Goal: Feedback & Contribution: Contribute content

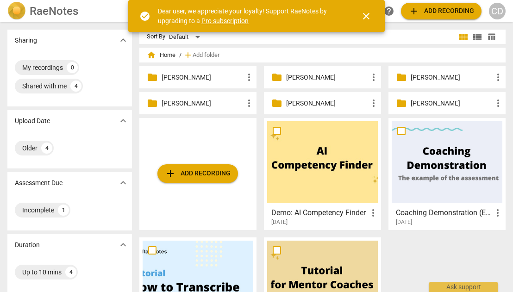
click at [200, 84] on div "folder [PERSON_NAME] more_vert" at bounding box center [197, 77] width 117 height 22
click at [186, 76] on p "[PERSON_NAME]" at bounding box center [203, 78] width 82 height 10
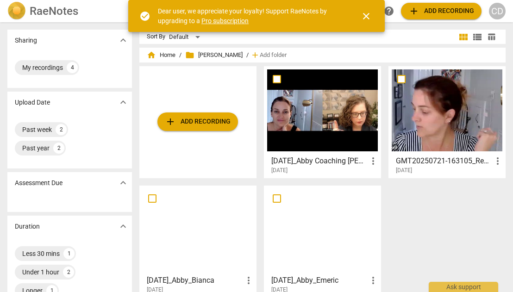
click at [336, 137] on div at bounding box center [322, 110] width 111 height 82
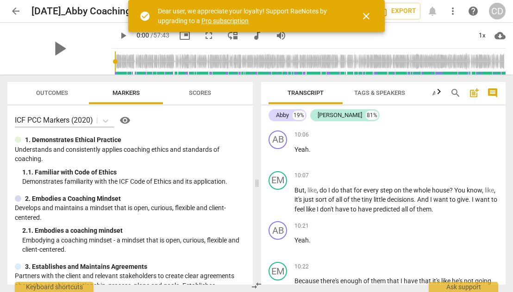
scroll to position [2323, 0]
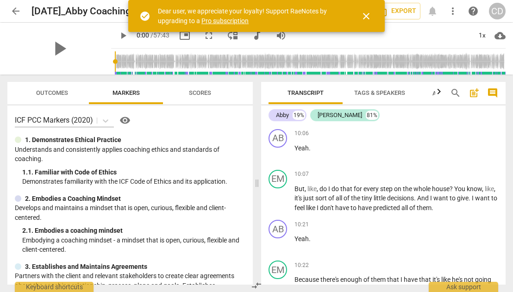
click at [492, 91] on span "comment" at bounding box center [492, 93] width 11 height 11
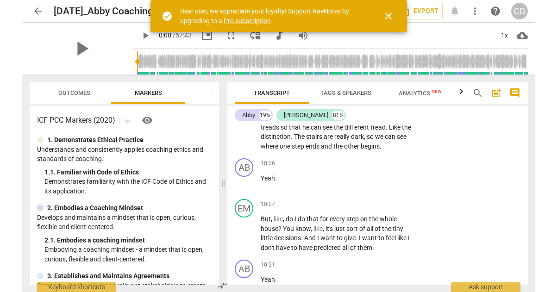
scroll to position [2567, 0]
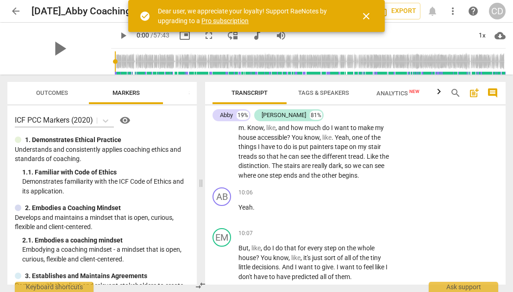
drag, startPoint x: 236, startPoint y: 182, endPoint x: 192, endPoint y: 187, distance: 43.8
click at [198, 187] on span at bounding box center [201, 184] width 6 height 218
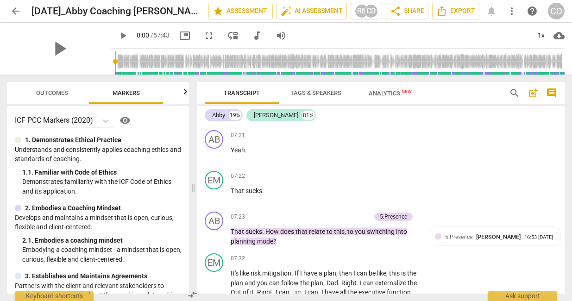
scroll to position [1838, 0]
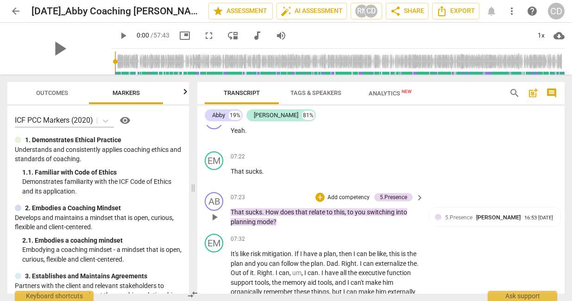
click at [216, 223] on span "play_arrow" at bounding box center [214, 217] width 11 height 11
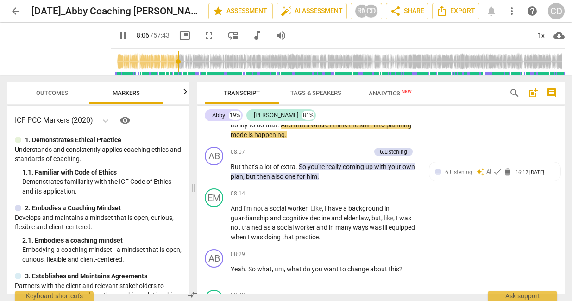
scroll to position [2025, 0]
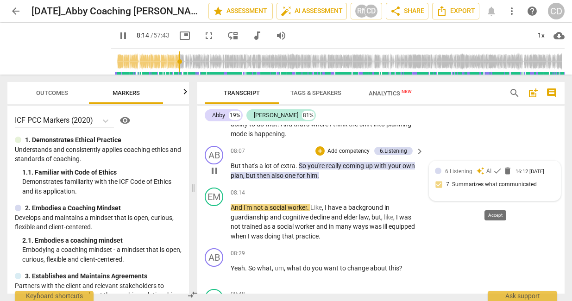
click at [494, 176] on span "check" at bounding box center [497, 170] width 9 height 9
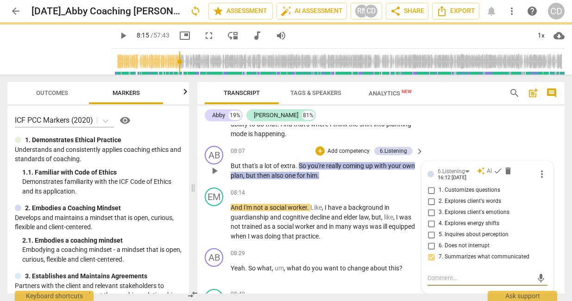
scroll to position [2122, 0]
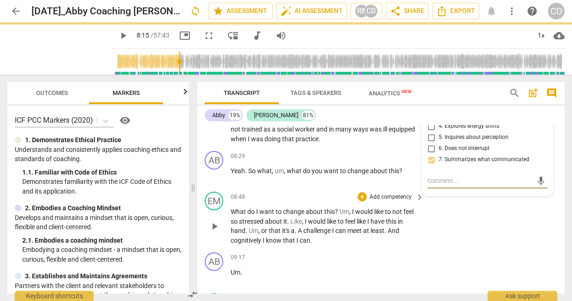
click at [450, 243] on div "EM play_arrow pause 08:48 + Add competency keyboard_arrow_right What do I want …" at bounding box center [380, 218] width 367 height 61
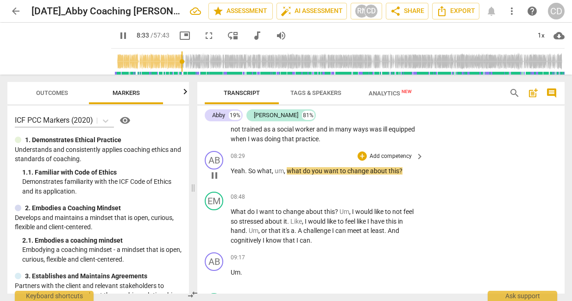
click at [397, 161] on p "Add competency" at bounding box center [391, 156] width 44 height 8
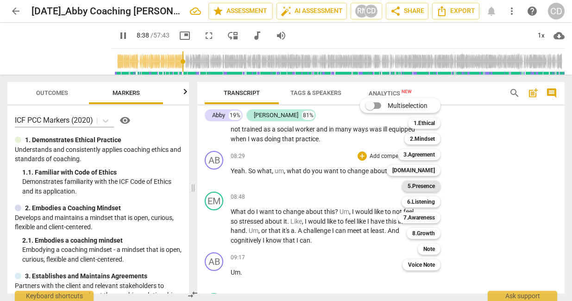
click at [430, 186] on b "5.Presence" at bounding box center [421, 186] width 27 height 11
type input "519"
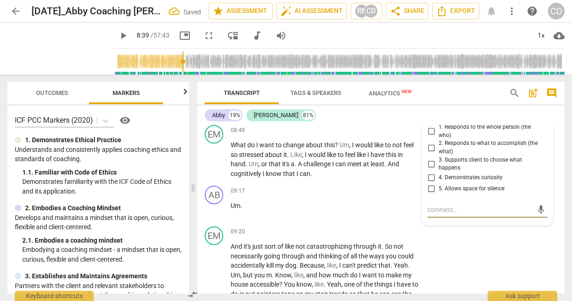
scroll to position [2179, 0]
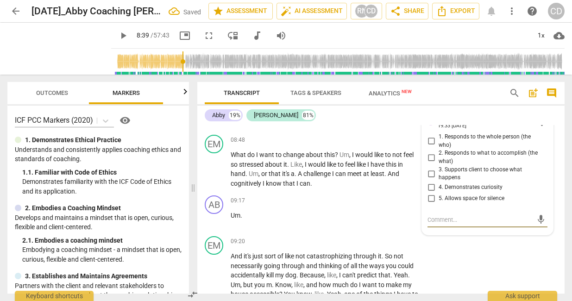
click at [451, 149] on span "1. Responds to the whole person (the who)" at bounding box center [491, 141] width 105 height 16
click at [439, 147] on input "1. Responds to the whole person (the who)" at bounding box center [431, 141] width 15 height 11
checkbox input "true"
click at [451, 165] on span "2. Responds to what to accomplish (the what)" at bounding box center [491, 157] width 105 height 16
click at [439, 163] on input "2. Responds to what to accomplish (the what)" at bounding box center [431, 157] width 15 height 11
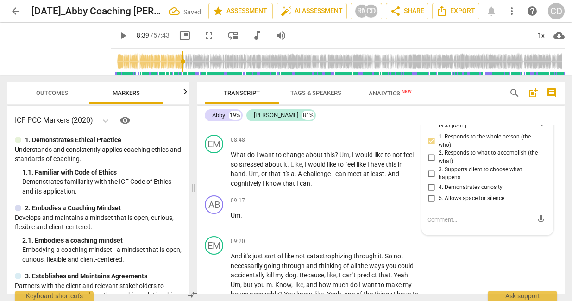
checkbox input "true"
click at [444, 192] on span "4. Demonstrates curiosity" at bounding box center [471, 187] width 64 height 8
click at [439, 193] on input "4. Demonstrates curiosity" at bounding box center [431, 187] width 15 height 11
checkbox input "true"
click at [436, 224] on textarea at bounding box center [479, 219] width 105 height 9
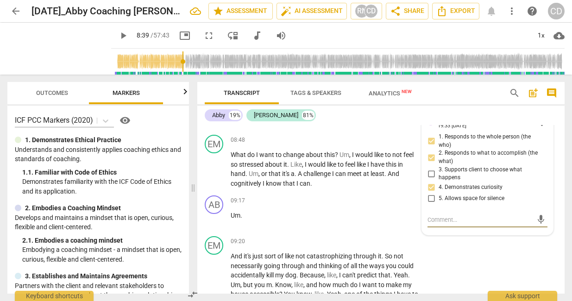
type textarea "I"
type textarea "I l"
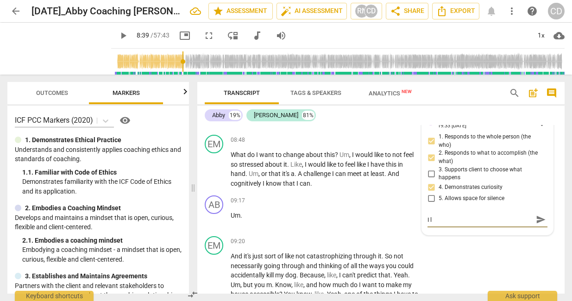
type textarea "I lo"
type textarea "I lov"
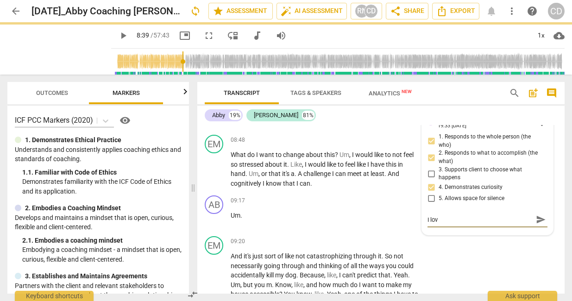
type textarea "I love"
type textarea "I love t"
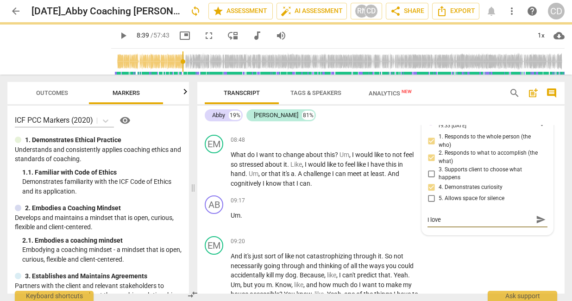
type textarea "I love t"
type textarea "I love th"
type textarea "I love thi"
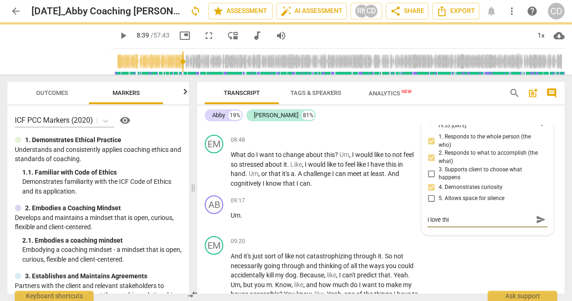
type textarea "I love this"
type textarea "I love this."
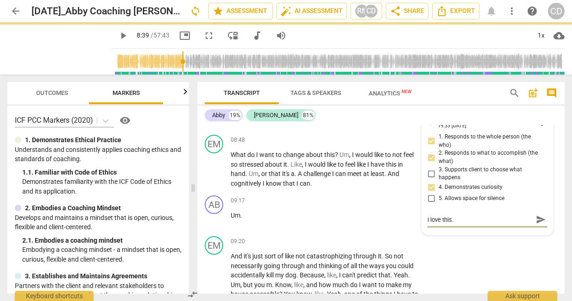
type textarea "I love this."
type textarea "I love this. I"
type textarea "I love this. It"
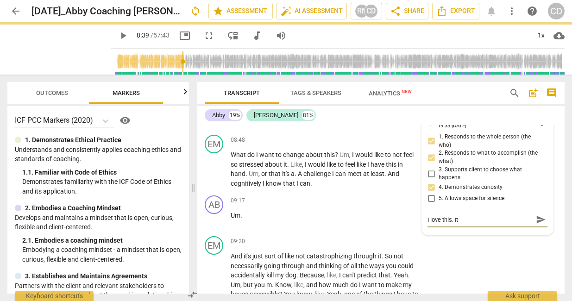
type textarea "I love this. It"
type textarea "I love this. It w"
type textarea "I love this. It wo"
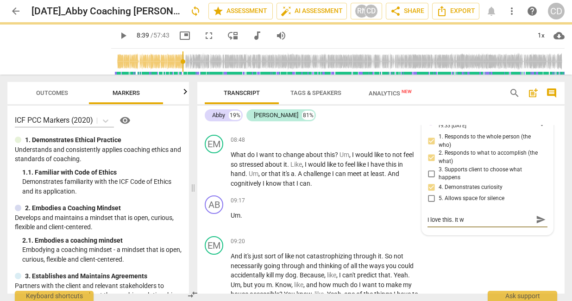
type textarea "I love this. It wo"
type textarea "I love this. It wou"
type textarea "I love this. It woul"
type textarea "I love this. It would"
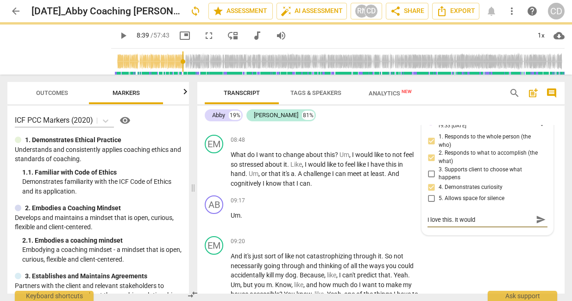
type textarea "I love this. It would"
type textarea "I love this. It would h"
type textarea "I love this. It would ha"
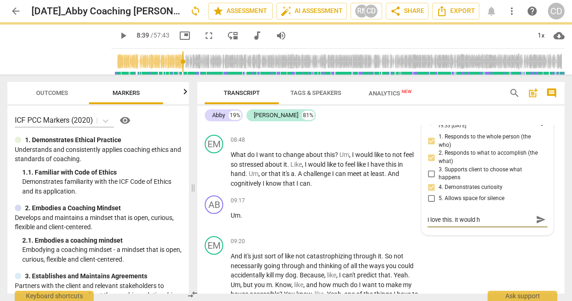
type textarea "I love this. It would ha"
type textarea "I love this. It would hav"
type textarea "I love this. It would have"
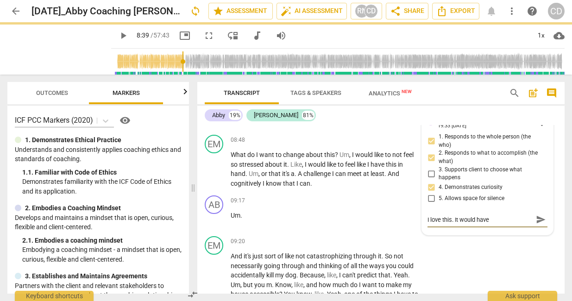
type textarea "I love this. It would have"
type textarea "I love this. It would hav"
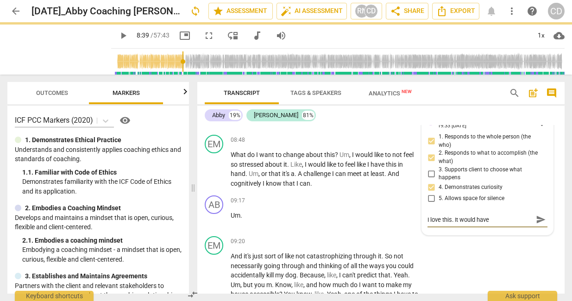
type textarea "I love this. It would hav"
type textarea "I love this. It would ha"
type textarea "I love this. It would h"
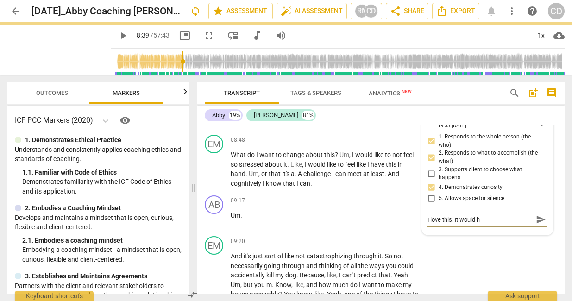
type textarea "I love this. It would"
type textarea "I love this. It woul"
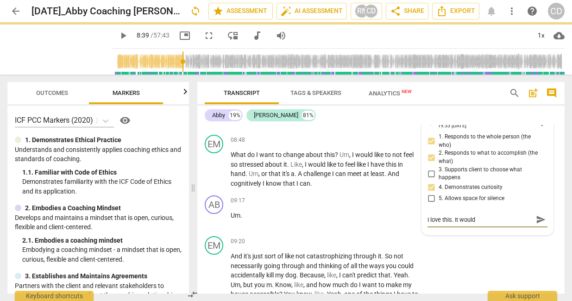
type textarea "I love this. It woul"
type textarea "I love this. It wou"
type textarea "I love this. It wo"
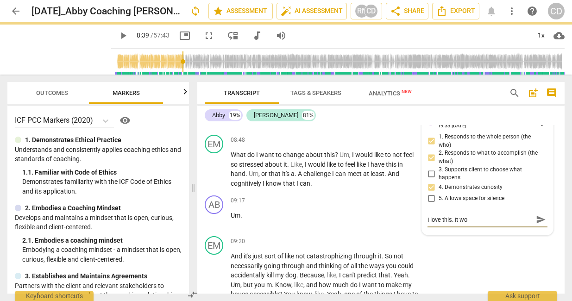
type textarea "I love this. It w"
type textarea "I love this. It"
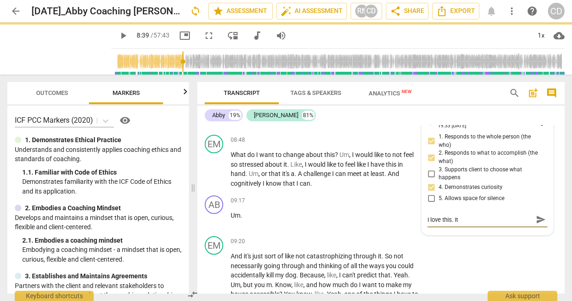
type textarea "I love this. It"
type textarea "I love this. I"
type textarea "I love this."
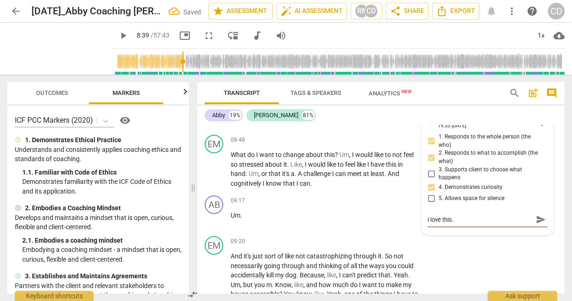
type textarea "I love this"
type textarea "I love this q"
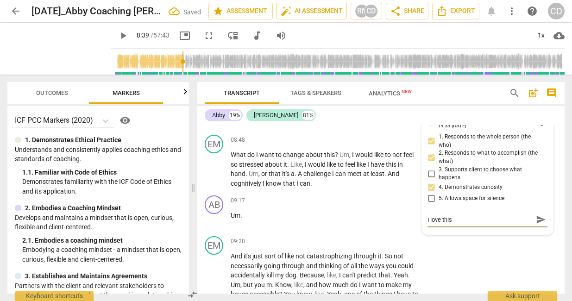
type textarea "I love this q"
type textarea "I love this qu"
type textarea "I love this que"
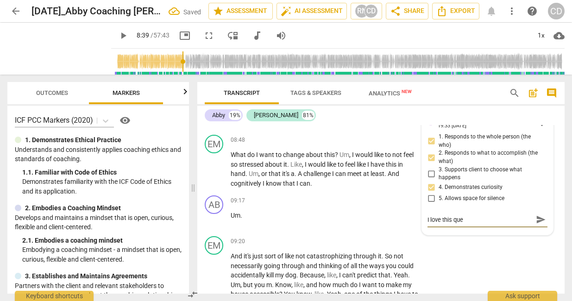
type textarea "I love this ques"
type textarea "I love this quest"
type textarea "I love this questi"
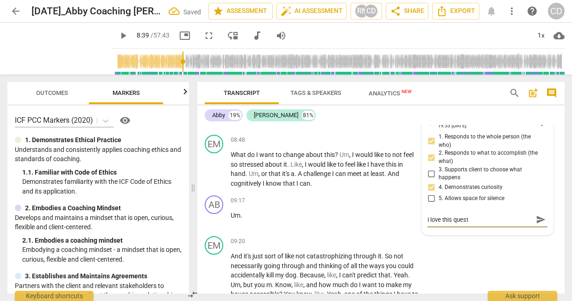
type textarea "I love this questi"
type textarea "I love this questio"
type textarea "I love this question"
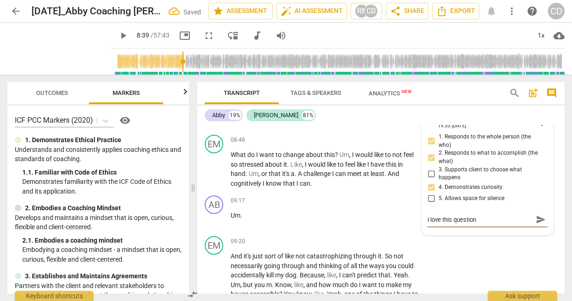
type textarea "I love this question"
type textarea "I love this question h"
type textarea "I love this question he"
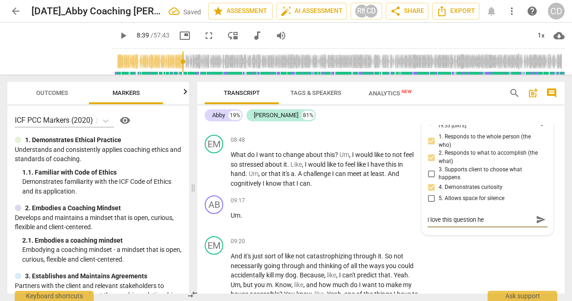
type textarea "I love this question her"
type textarea "I love this question here"
type textarea "I love this question here."
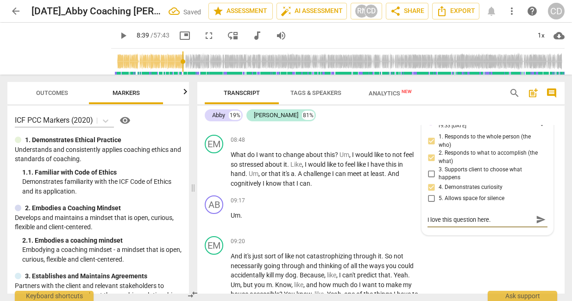
type textarea "I love this question here."
type textarea "I love this question here. I"
type textarea "I love this question here. It"
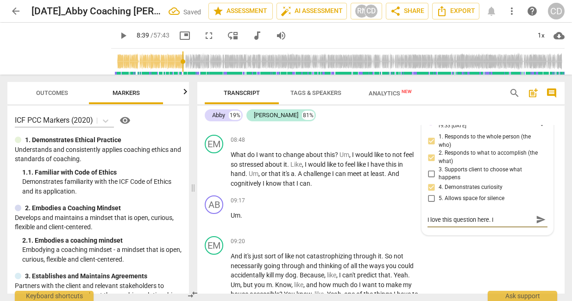
type textarea "I love this question here. It"
type textarea "I love this question here. It w"
type textarea "I love this question here. It wo"
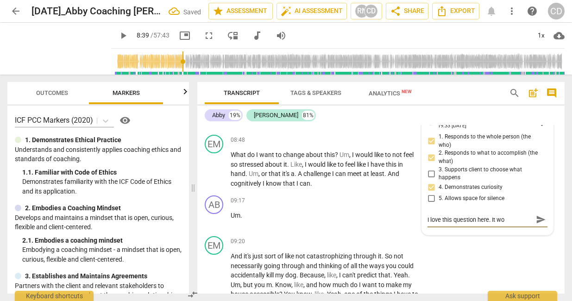
type textarea "I love this question here. It wou"
type textarea "I love this question here. It woul"
type textarea "I love this question here. It would"
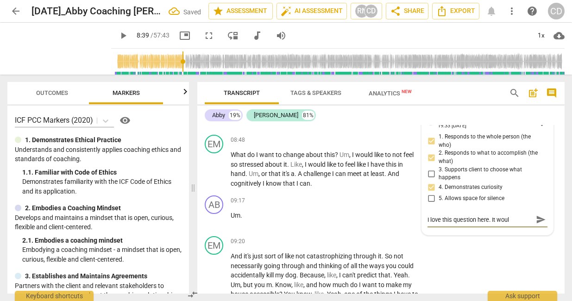
type textarea "I love this question here. It would"
type textarea "I love this question here. It would a"
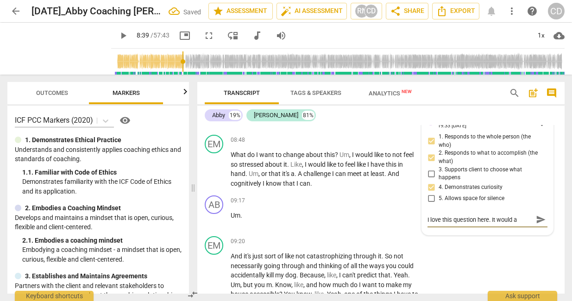
type textarea "I love this question here. It would av"
type textarea "I love this question here. It would a"
type textarea "I love this question here. It would"
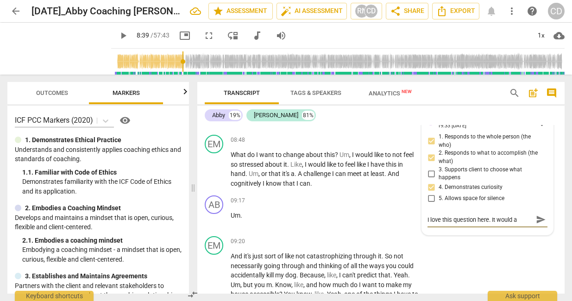
type textarea "I love this question here. It would"
type textarea "I love this question here. It would h"
type textarea "I love this question here. It would ha"
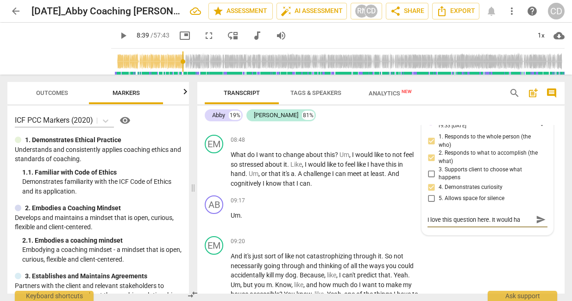
type textarea "I love this question here. It would hav"
type textarea "I love this question here. It would have"
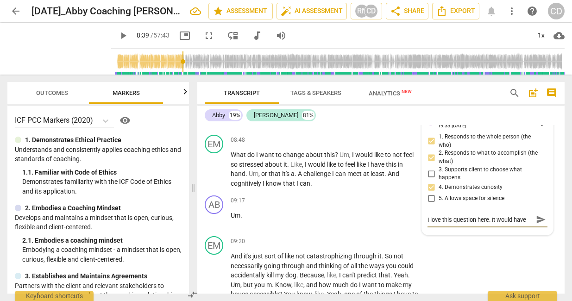
type textarea "I love this question here. It would have b"
type textarea "I love this question here. It would have be"
type textarea "I love this question here. It would have bee"
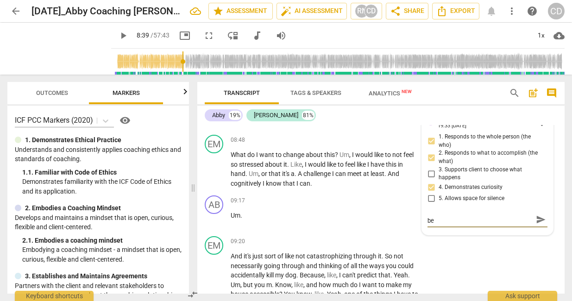
type textarea "I love this question here. It would have bee"
type textarea "I love this question here. It would have been"
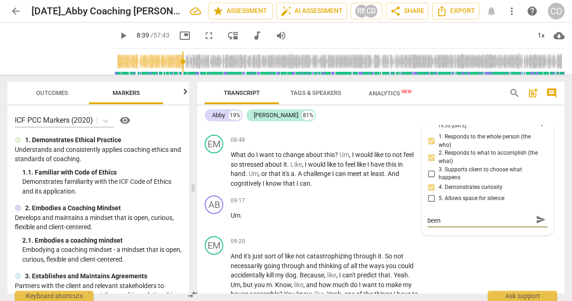
type textarea "I love this question here. It would have been e"
type textarea "I love this question here. It would have been ea"
type textarea "I love this question here. It would have been eas"
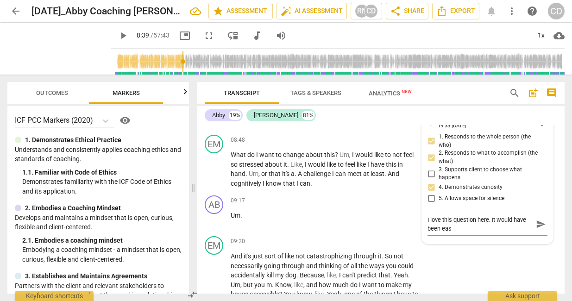
type textarea "I love this question here. It would have been easy"
type textarea "I love this question here. It would have been easy t"
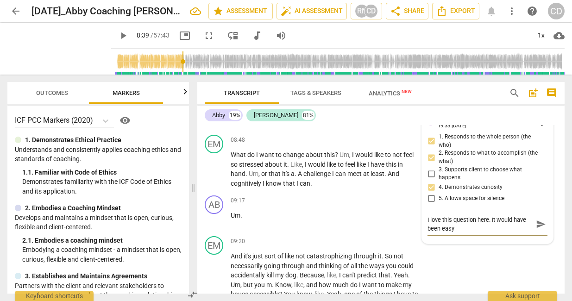
type textarea "I love this question here. It would have been easy t"
type textarea "I love this question here. It would have been easy to"
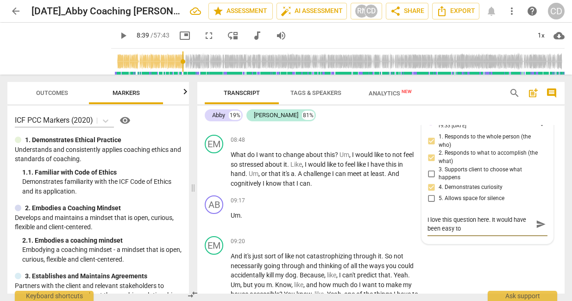
type textarea "I love this question here. It would have been easy to g"
type textarea "I love this question here. It would have been easy to ge"
type textarea "I love this question here. It would have been easy to get"
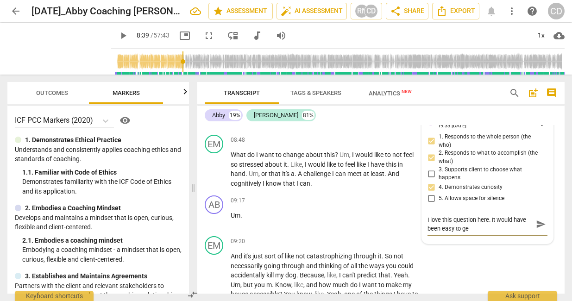
type textarea "I love this question here. It would have been easy to get"
type textarea "I love this question here. It would have been easy to get s"
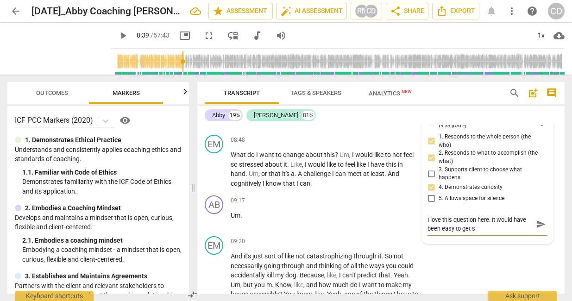
type textarea "I love this question here. It would have been easy to get su"
type textarea "I love this question here. It would have been easy to get suc"
type textarea "I love this question here. It would have been easy to get suck"
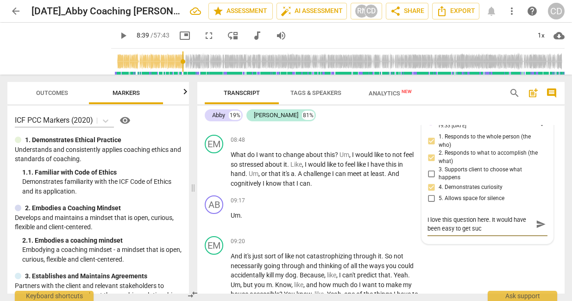
type textarea "I love this question here. It would have been easy to get suck"
type textarea "I love this question here. It would have been easy to get sucke"
type textarea "I love this question here. It would have been easy to get sucked"
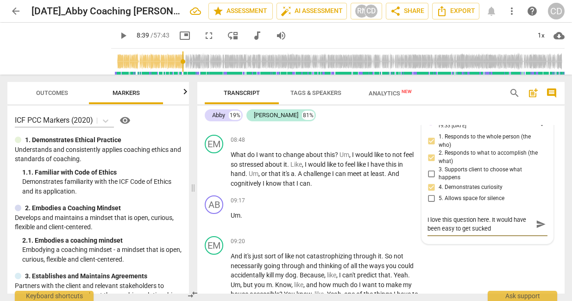
type textarea "I love this question here. It would have been easy to get sucked"
type textarea "I love this question here. It would have been easy to get sucked i"
type textarea "I love this question here. It would have been easy to get sucked in"
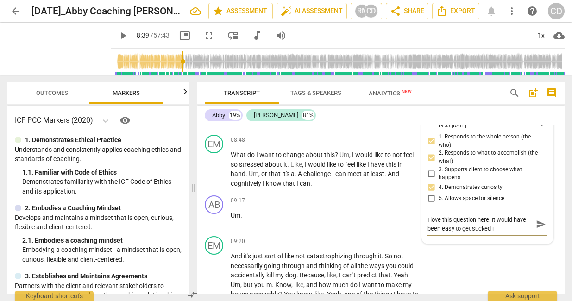
type textarea "I love this question here. It would have been easy to get sucked in"
type textarea "I love this question here. It would have been easy to get sucked int"
type textarea "I love this question here. It would have been easy to get sucked into"
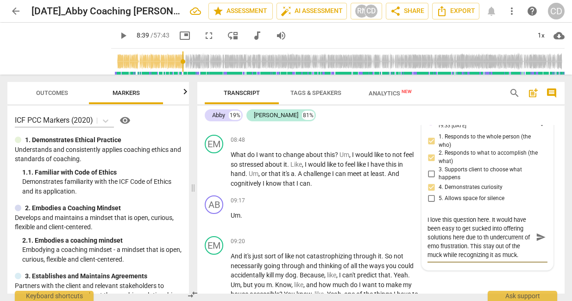
click at [499, 259] on textarea "I love this question here. It would have been easy to get sucked into offering …" at bounding box center [479, 237] width 105 height 44
click at [488, 259] on textarea "I love this question here. It would have been easy to get sucked into offering …" at bounding box center [479, 237] width 105 height 44
click at [513, 242] on span "send" at bounding box center [541, 237] width 10 height 10
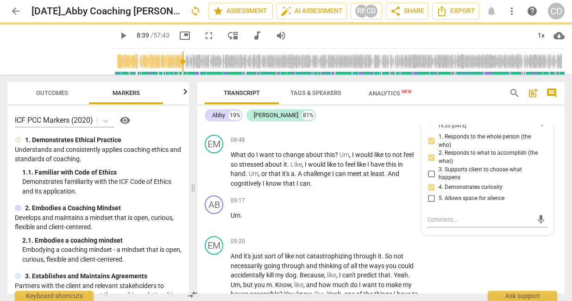
click at [118, 37] on span "play_arrow" at bounding box center [123, 35] width 11 height 11
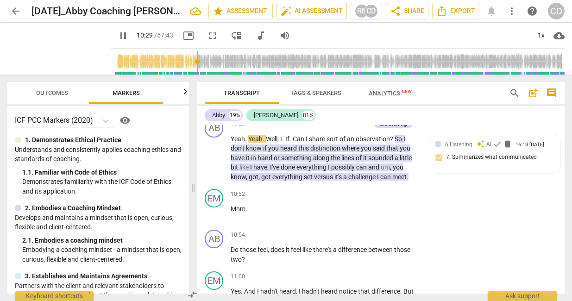
scroll to position [2568, 0]
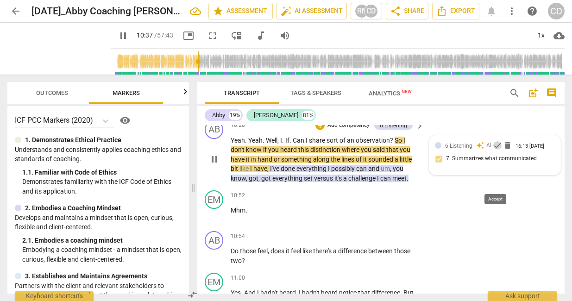
click at [497, 150] on span "check" at bounding box center [497, 145] width 9 height 9
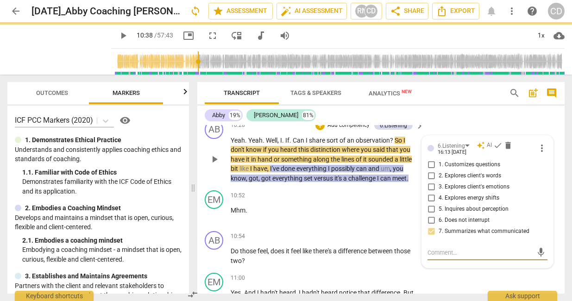
scroll to position [2569, 0]
click at [459, 169] on span "1. Customizes questions" at bounding box center [470, 164] width 62 height 8
click at [439, 170] on input "1. Customizes questions" at bounding box center [431, 164] width 15 height 11
click at [460, 116] on div "EM play_arrow pause 10:22 + Add competency keyboard_arrow_right Because there's…" at bounding box center [380, 96] width 367 height 42
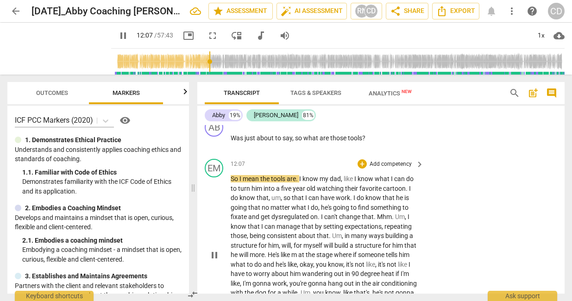
scroll to position [2854, 0]
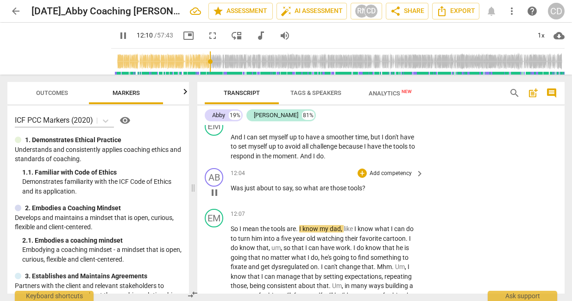
click at [383, 178] on p "Add competency" at bounding box center [391, 174] width 44 height 8
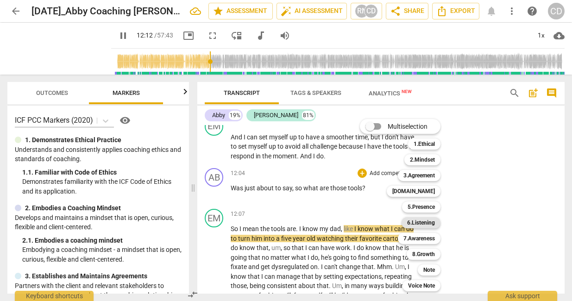
click at [412, 220] on b "6.Listening" at bounding box center [421, 222] width 28 height 11
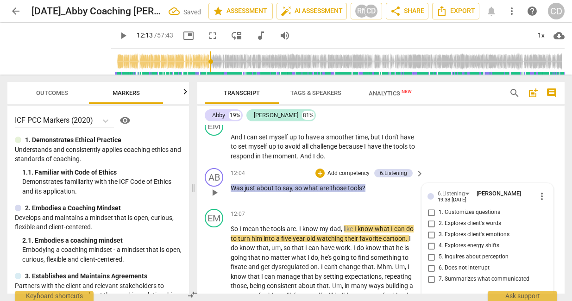
scroll to position [2983, 0]
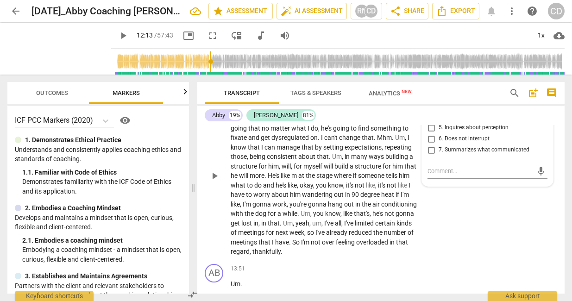
click at [452, 249] on div "EM play_arrow pause 12:07 + Add competency keyboard_arrow_right So I mean the t…" at bounding box center [380, 168] width 367 height 184
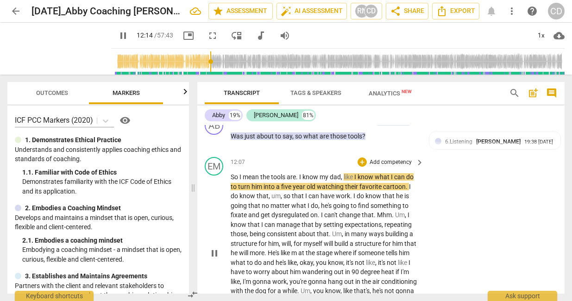
scroll to position [2899, 0]
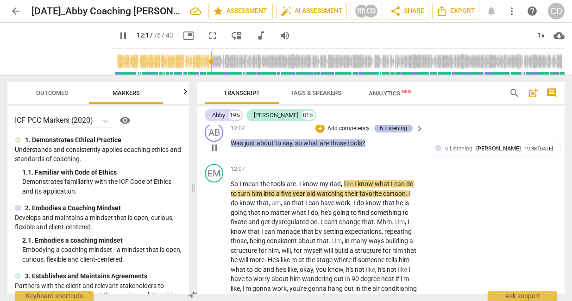
click at [390, 132] on div "6.Listening" at bounding box center [393, 128] width 27 height 8
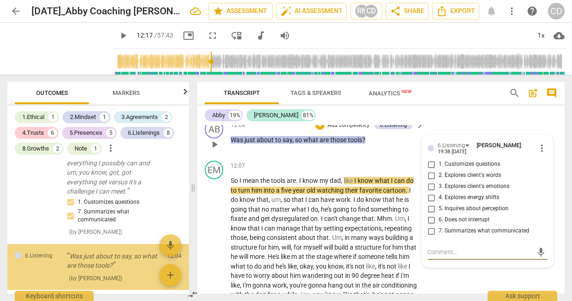
scroll to position [1199, 0]
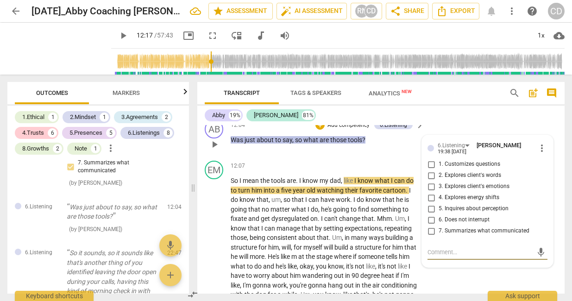
click at [513, 154] on span "more_vert" at bounding box center [541, 148] width 11 height 11
click at [513, 199] on li "Delete" at bounding box center [548, 204] width 32 height 18
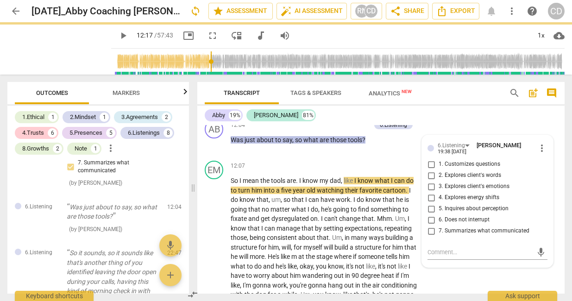
click at [129, 95] on span "Markers" at bounding box center [126, 92] width 27 height 7
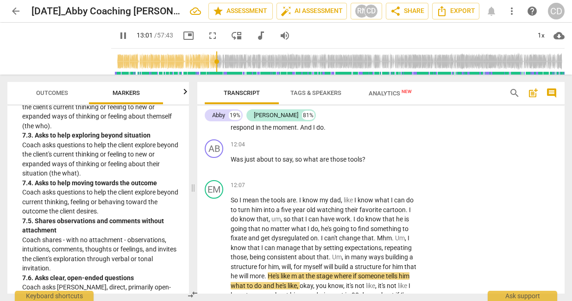
scroll to position [2885, 0]
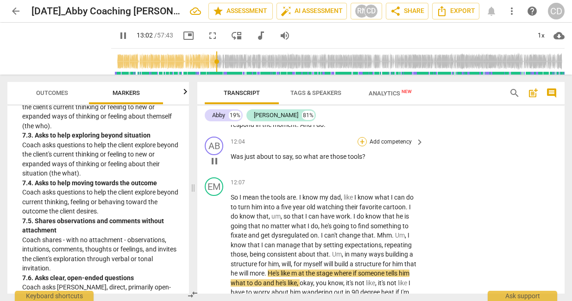
click at [364, 146] on div "+" at bounding box center [362, 141] width 9 height 9
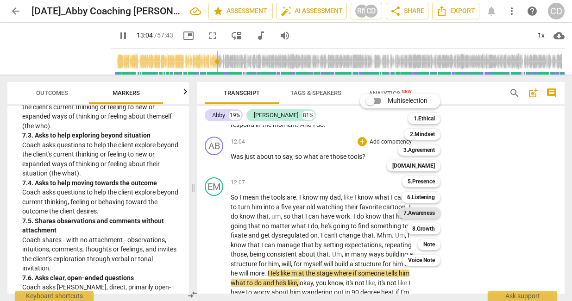
click at [425, 210] on b "7.Awareness" at bounding box center [418, 212] width 31 height 11
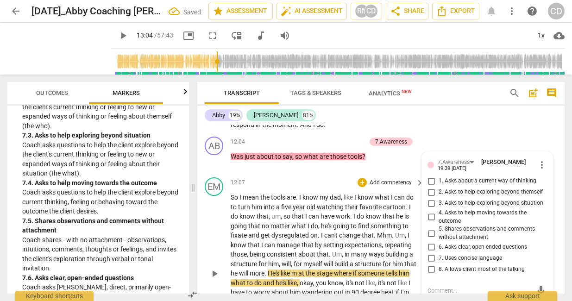
scroll to position [3004, 0]
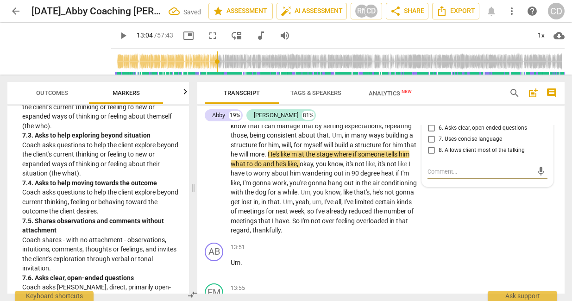
click at [462, 144] on span "7. Uses concise language" at bounding box center [470, 139] width 63 height 8
click at [439, 145] on input "7. Uses concise language" at bounding box center [431, 139] width 15 height 11
click at [461, 132] on span "6. Asks clear, open-ended questions" at bounding box center [483, 128] width 88 height 8
click at [439, 134] on input "6. Asks clear, open-ended questions" at bounding box center [431, 128] width 15 height 11
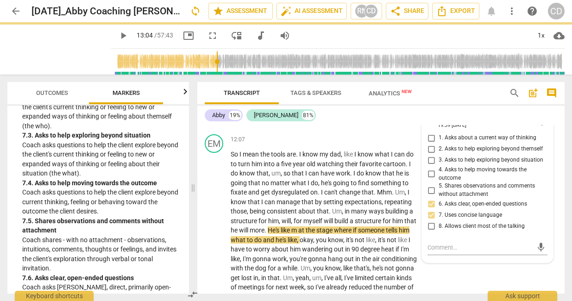
scroll to position [2926, 0]
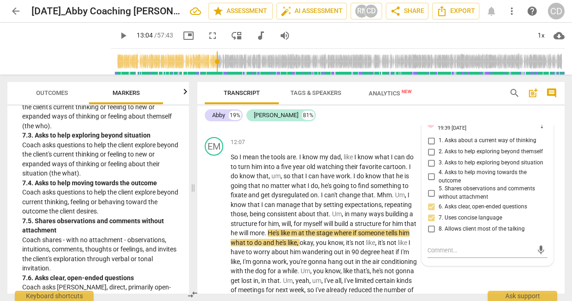
click at [461, 156] on span "2. Asks to help exploring beyond themself" at bounding box center [491, 152] width 104 height 8
click at [439, 157] on input "2. Asks to help exploring beyond themself" at bounding box center [431, 151] width 15 height 11
click at [482, 133] on div "AB play_arrow pause 12:04 + Add competency 7.Awareness keyboard_arrow_right Was…" at bounding box center [380, 113] width 367 height 41
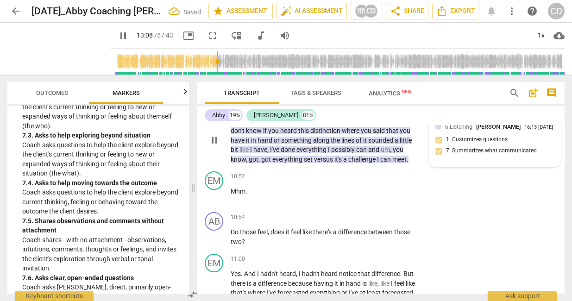
scroll to position [2587, 0]
click at [352, 111] on p "Add competency" at bounding box center [349, 107] width 44 height 8
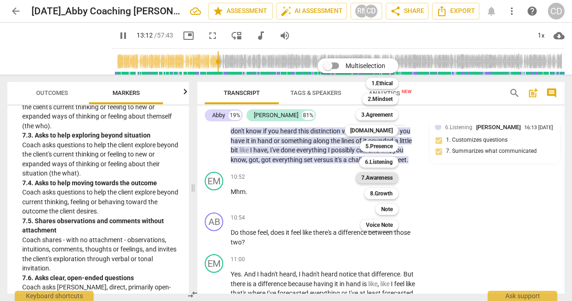
click at [385, 179] on b "7.Awareness" at bounding box center [376, 177] width 31 height 11
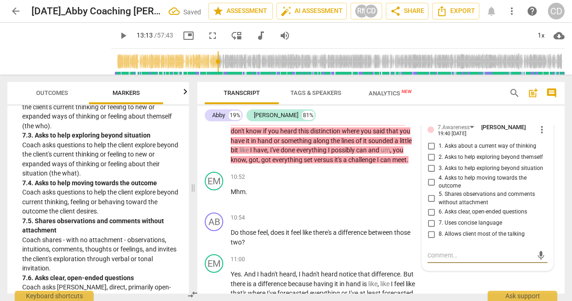
scroll to position [2590, 0]
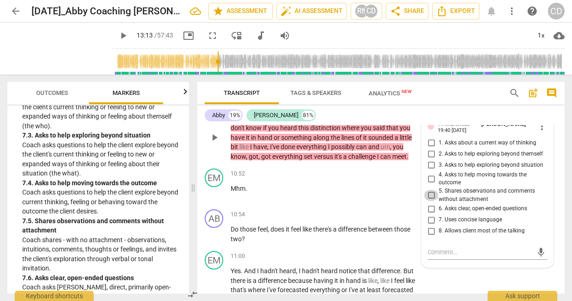
click at [430, 201] on input "5. Shares observations and comments without attachment" at bounding box center [431, 195] width 15 height 11
click at [461, 132] on div "AB play_arrow pause 10:28 + Add competency 6.Listening 7.Awareness keyboard_arr…" at bounding box center [380, 130] width 367 height 70
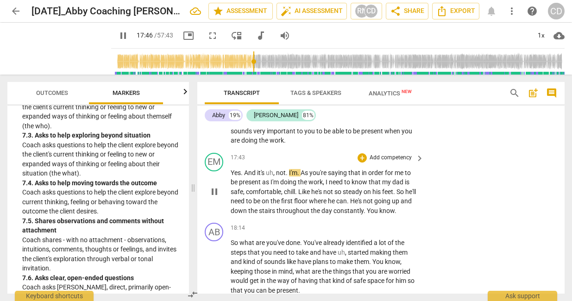
scroll to position [3768, 0]
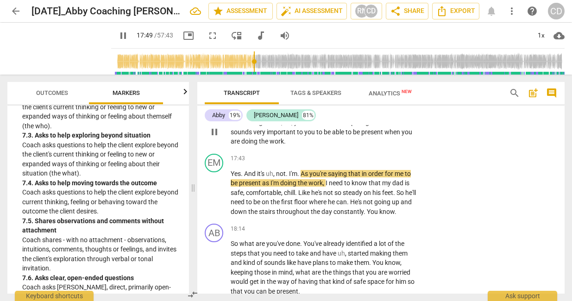
click at [385, 112] on p "Add competency" at bounding box center [391, 108] width 44 height 8
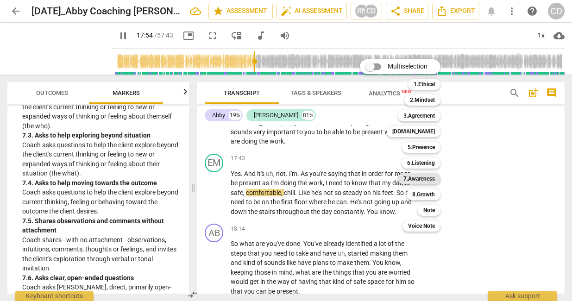
click at [432, 177] on b "7.Awareness" at bounding box center [418, 178] width 31 height 11
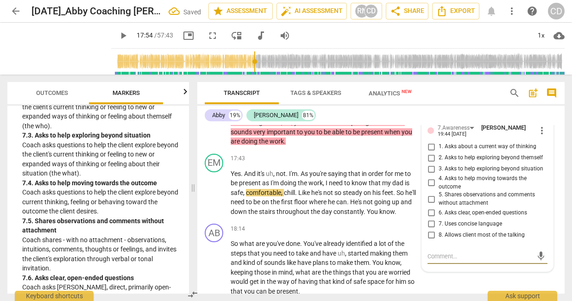
scroll to position [3773, 0]
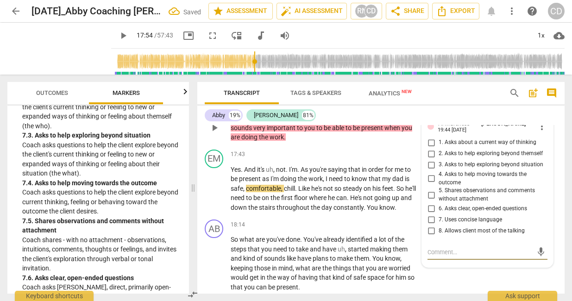
click at [446, 169] on span "3. Asks to help exploring beyond situation" at bounding box center [491, 165] width 105 height 8
click at [439, 170] on input "3. Asks to help exploring beyond situation" at bounding box center [431, 164] width 15 height 11
click at [430, 201] on input "5. Shares observations and comments without attachment" at bounding box center [431, 194] width 15 height 11
click at [456, 120] on div "Abby 19% [PERSON_NAME] 81%" at bounding box center [381, 115] width 352 height 16
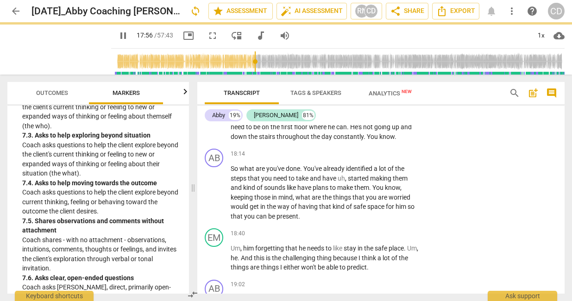
scroll to position [3844, 0]
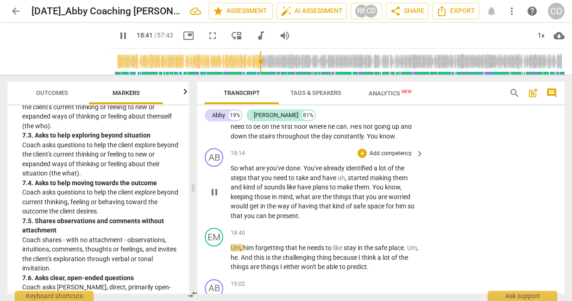
click at [401, 158] on p "Add competency" at bounding box center [391, 154] width 44 height 8
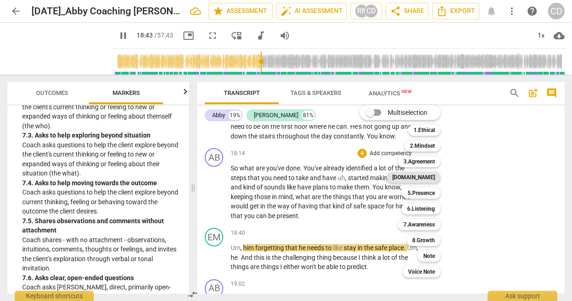
click at [424, 175] on b "[DOMAIN_NAME]" at bounding box center [413, 177] width 43 height 11
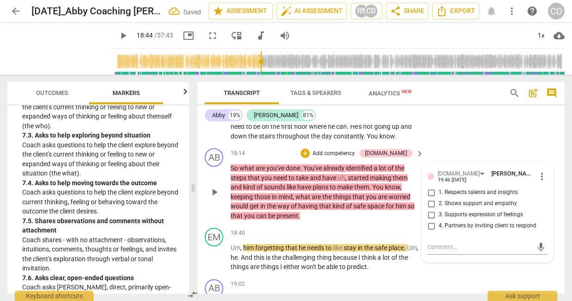
click at [466, 208] on span "2. Shows support and empathy" at bounding box center [478, 204] width 78 height 8
click at [439, 209] on input "2. Shows support and empathy" at bounding box center [431, 203] width 15 height 11
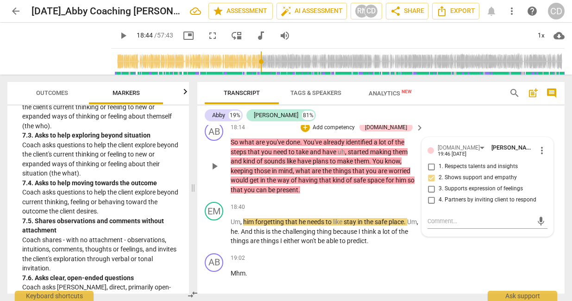
scroll to position [3871, 0]
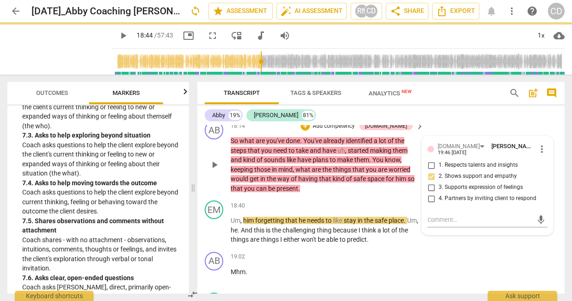
click at [345, 131] on p "Add competency" at bounding box center [334, 126] width 44 height 8
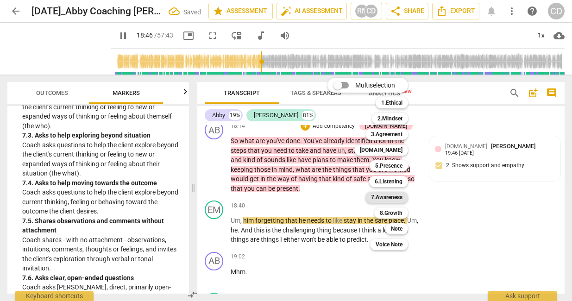
click at [381, 199] on b "7.Awareness" at bounding box center [386, 197] width 31 height 11
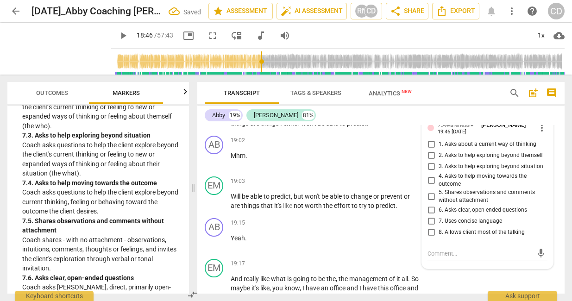
scroll to position [3993, 0]
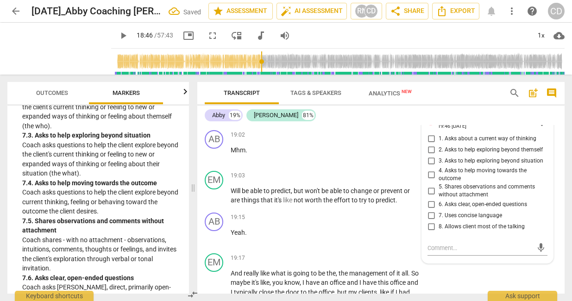
click at [461, 143] on span "1. Asks about a current way of thinking" at bounding box center [488, 139] width 98 height 8
click at [439, 144] on input "1. Asks about a current way of thinking" at bounding box center [431, 138] width 15 height 11
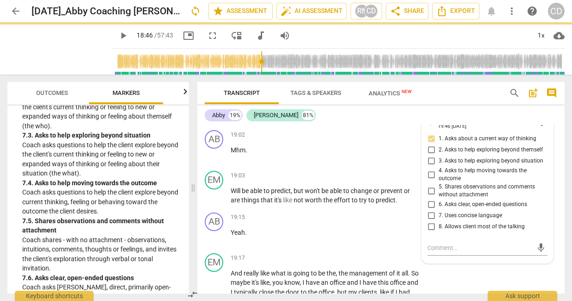
click at [456, 183] on span "4. Asks to help moving towards the outcome" at bounding box center [491, 175] width 105 height 16
click at [439, 180] on input "4. Asks to help moving towards the outcome" at bounding box center [431, 174] width 15 height 11
click at [449, 209] on span "6. Asks clear, open-ended questions" at bounding box center [483, 205] width 88 height 8
click at [439, 210] on input "6. Asks clear, open-ended questions" at bounding box center [431, 204] width 15 height 11
click at [431, 232] on input "8. Allows client most of the talking" at bounding box center [431, 226] width 15 height 11
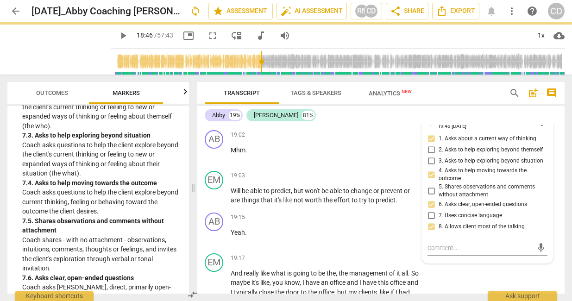
click at [370, 119] on div "Abby 19% [PERSON_NAME] 81%" at bounding box center [381, 115] width 352 height 16
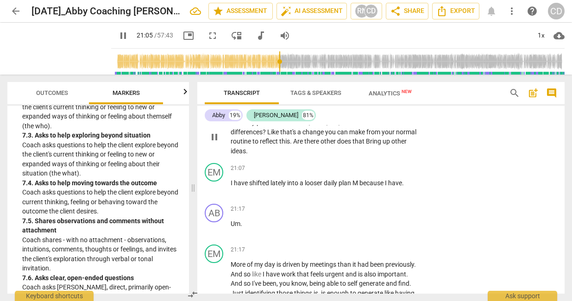
scroll to position [4537, 0]
click at [394, 112] on p "Add competency" at bounding box center [391, 107] width 44 height 8
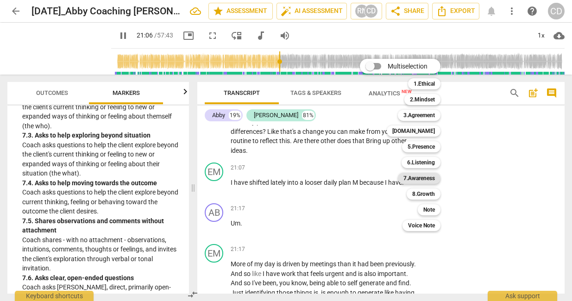
click at [422, 182] on b "7.Awareness" at bounding box center [418, 178] width 31 height 11
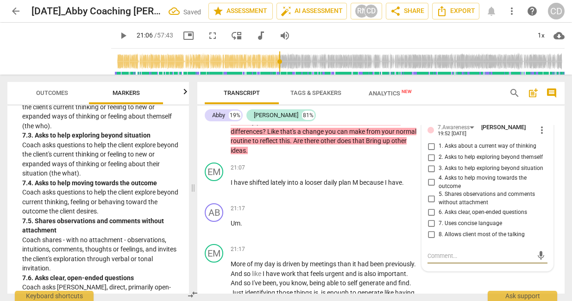
scroll to position [4541, 0]
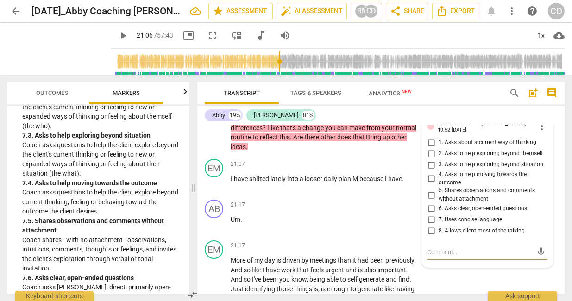
click at [118, 37] on span "play_arrow" at bounding box center [123, 35] width 11 height 11
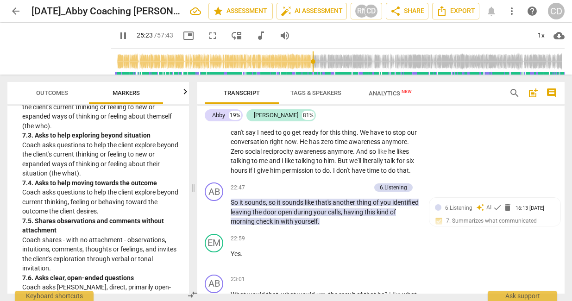
scroll to position [4874, 0]
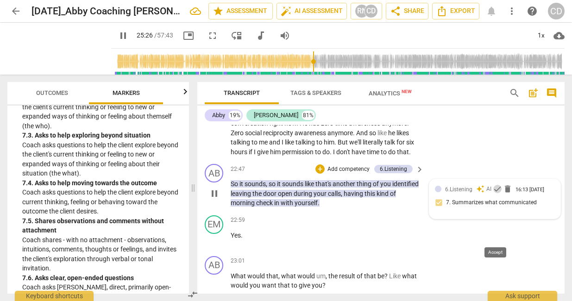
click at [493, 194] on span "check" at bounding box center [497, 188] width 9 height 9
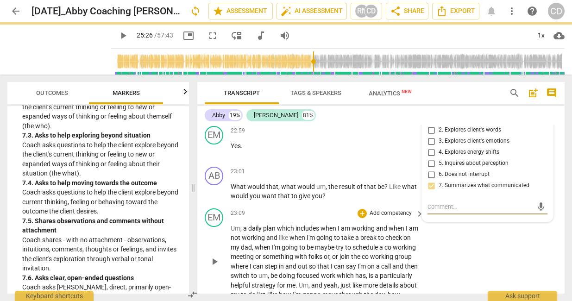
scroll to position [4960, 0]
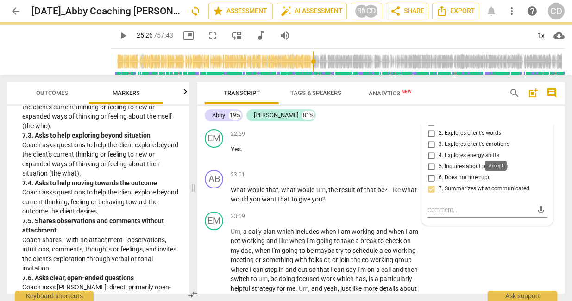
click at [497, 107] on span "check" at bounding box center [497, 102] width 9 height 9
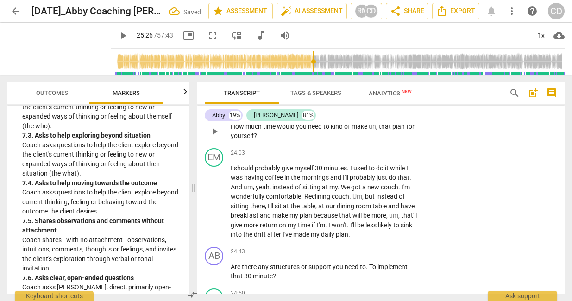
scroll to position [5165, 0]
click at [414, 117] on span "keyboard_arrow_right" at bounding box center [419, 111] width 11 height 11
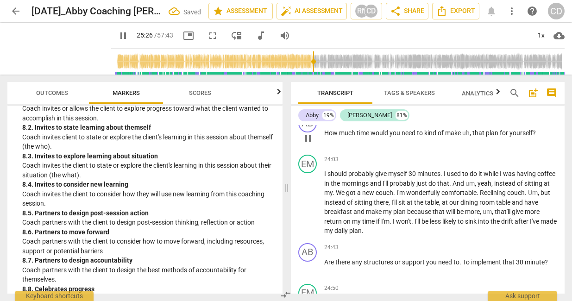
scroll to position [873, 0]
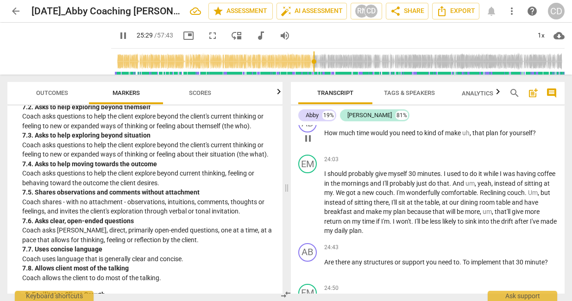
click at [513, 123] on p "Add competency" at bounding box center [535, 119] width 44 height 8
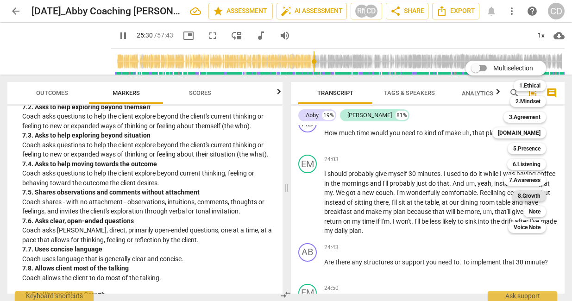
click at [513, 194] on b "8.Growth" at bounding box center [529, 195] width 23 height 11
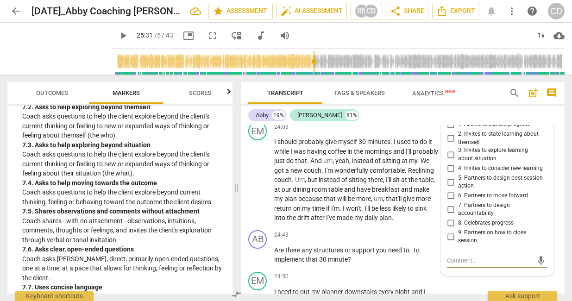
scroll to position [5579, 0]
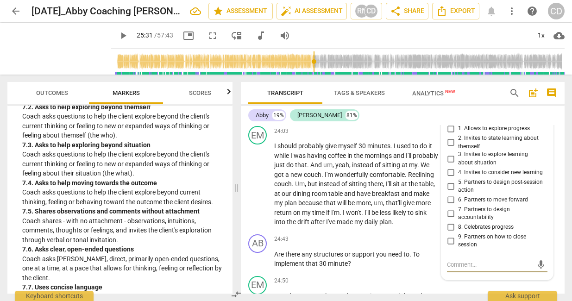
click at [474, 195] on span "5. Partners to design post-session action" at bounding box center [501, 186] width 86 height 16
click at [458, 192] on input "5. Partners to design post-session action" at bounding box center [450, 186] width 15 height 11
click at [410, 244] on p "Add competency" at bounding box center [410, 239] width 44 height 8
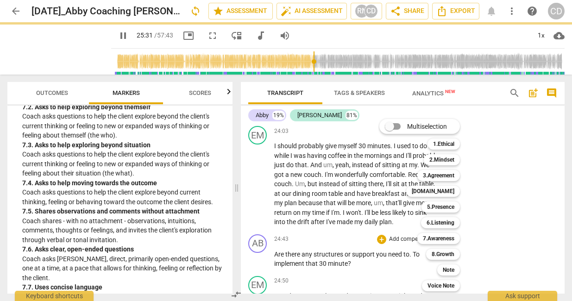
click at [513, 221] on div at bounding box center [286, 150] width 572 height 301
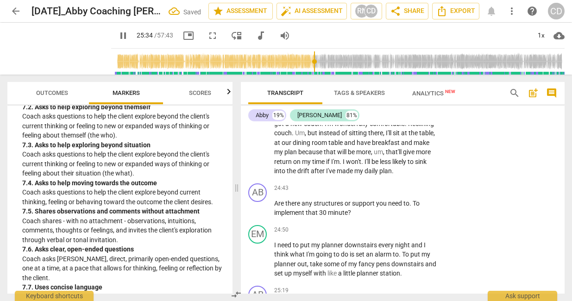
scroll to position [5632, 0]
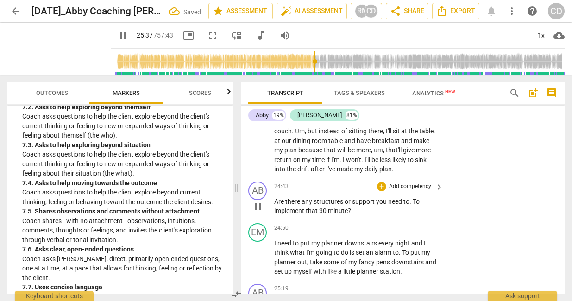
click at [408, 191] on p "Add competency" at bounding box center [410, 186] width 44 height 8
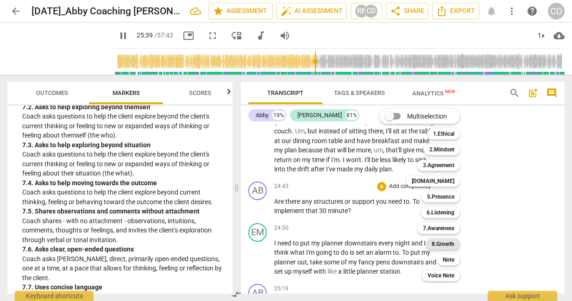
click at [442, 242] on b "8.Growth" at bounding box center [443, 244] width 23 height 11
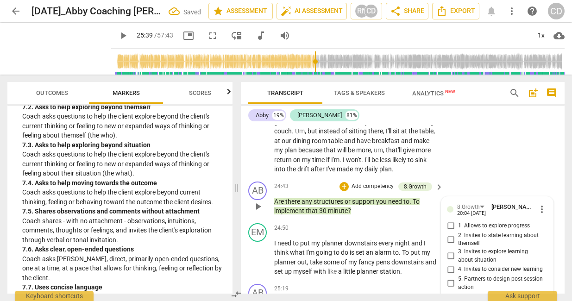
scroll to position [5793, 0]
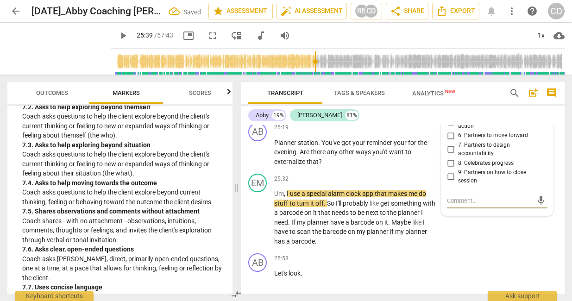
click at [475, 130] on span "5. Partners to design post-session action" at bounding box center [501, 122] width 86 height 16
click at [458, 128] on input "5. Partners to design post-session action" at bounding box center [450, 122] width 15 height 11
click at [469, 260] on div "AB play_arrow pause 25:58 + Add competency keyboard_arrow_right Let's look ." at bounding box center [403, 270] width 324 height 41
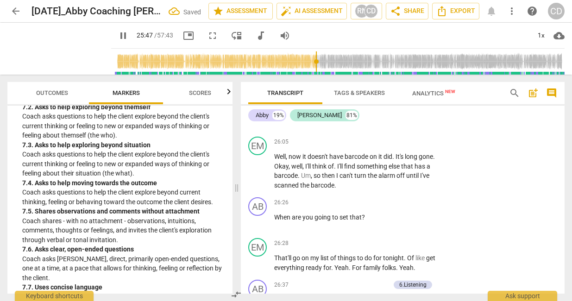
scroll to position [5953, 0]
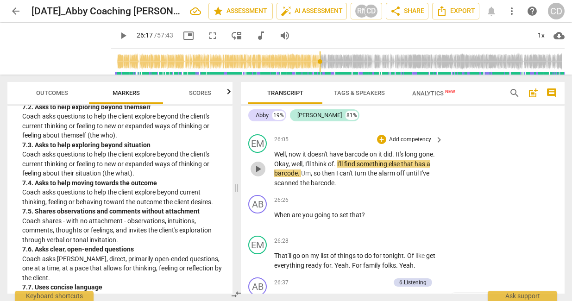
click at [261, 175] on span "play_arrow" at bounding box center [257, 168] width 11 height 11
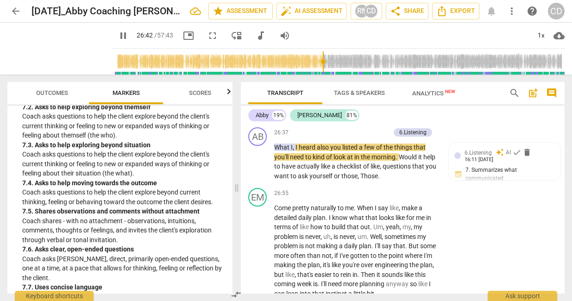
scroll to position [6100, 0]
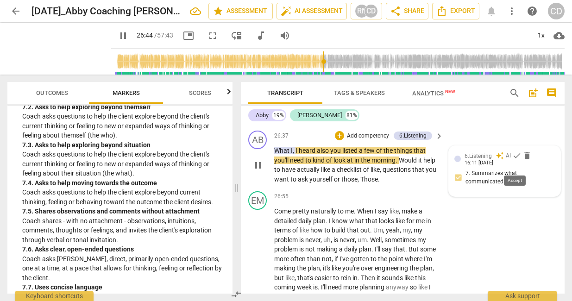
click at [513, 160] on span "check" at bounding box center [516, 155] width 9 height 9
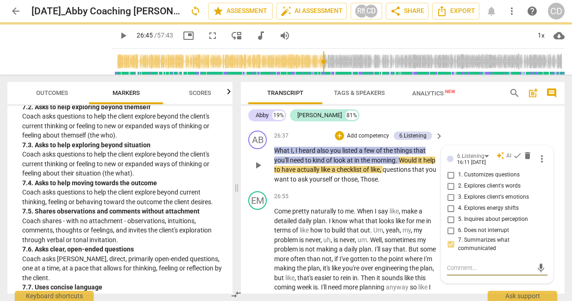
click at [259, 171] on span "play_arrow" at bounding box center [257, 165] width 11 height 11
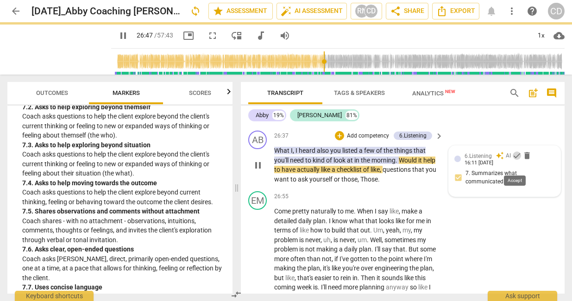
click at [513, 160] on span "check" at bounding box center [516, 155] width 9 height 9
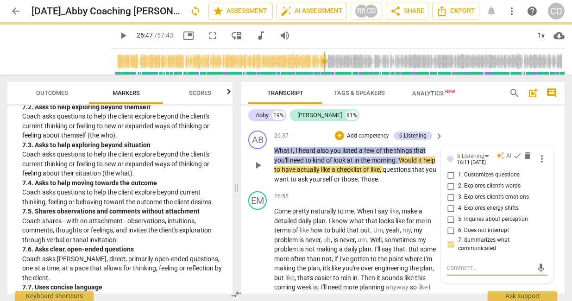
click at [480, 166] on div "16:11 [DATE]" at bounding box center [471, 163] width 29 height 6
click at [260, 171] on span "play_arrow" at bounding box center [257, 165] width 11 height 11
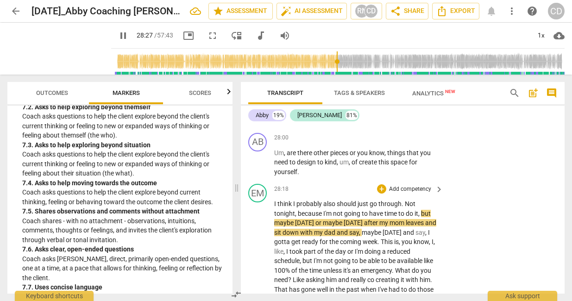
scroll to position [6344, 0]
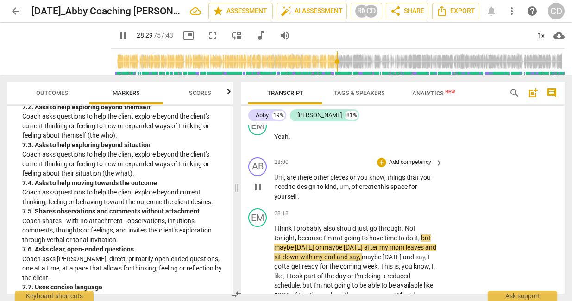
click at [425, 167] on p "Add competency" at bounding box center [410, 162] width 44 height 8
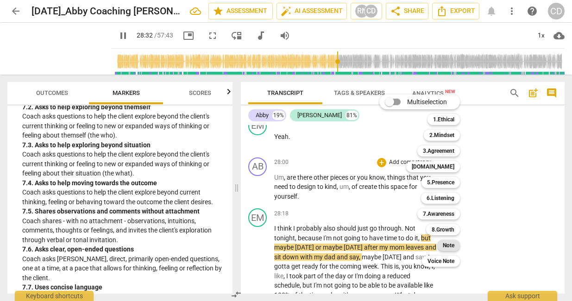
click at [448, 245] on b "Note" at bounding box center [449, 245] width 12 height 11
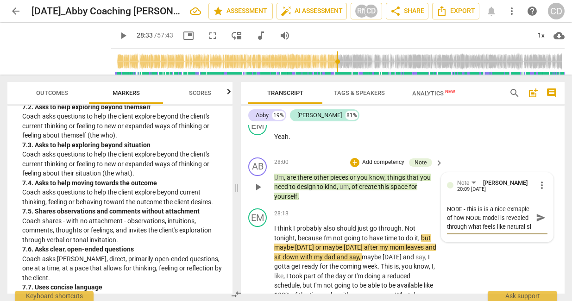
scroll to position [8, 0]
click at [459, 228] on textarea "NODE - this is is a nice exmaple of how NODE model is revealed through what fee…" at bounding box center [490, 218] width 86 height 26
click at [513, 223] on span "send" at bounding box center [541, 218] width 10 height 10
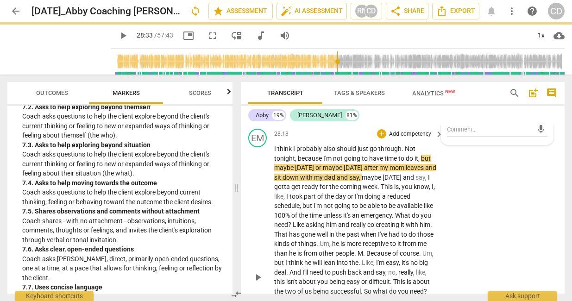
scroll to position [6426, 0]
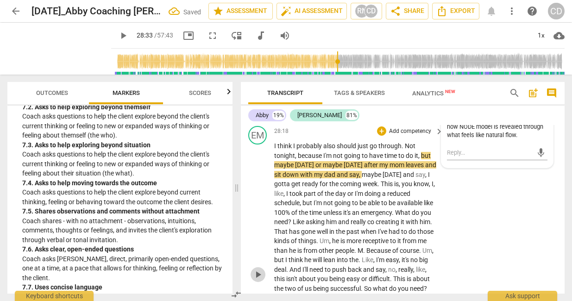
click at [257, 280] on span "play_arrow" at bounding box center [257, 274] width 11 height 11
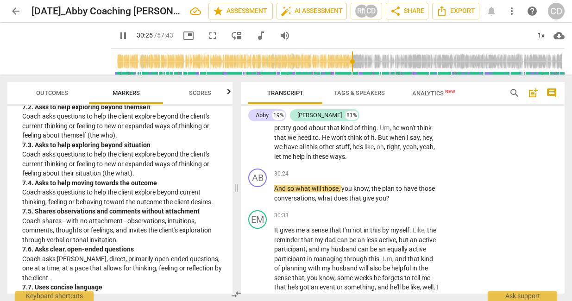
scroll to position [6672, 0]
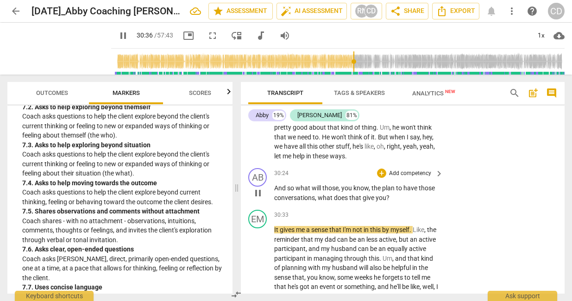
click at [421, 178] on p "Add competency" at bounding box center [410, 174] width 44 height 8
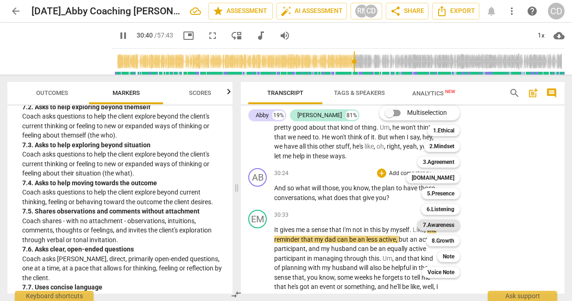
click at [444, 224] on b "7.Awareness" at bounding box center [438, 225] width 31 height 11
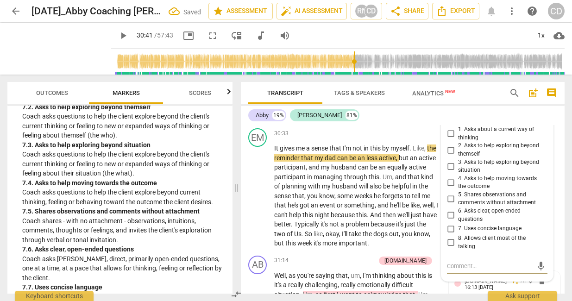
scroll to position [6752, 0]
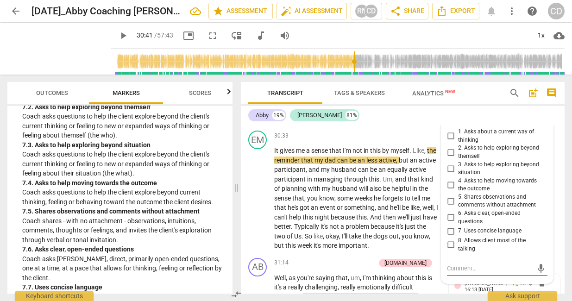
click at [476, 160] on span "2. Asks to help exploring beyond themself" at bounding box center [501, 152] width 86 height 16
click at [458, 158] on input "2. Asks to help exploring beyond themself" at bounding box center [450, 152] width 15 height 11
click at [474, 177] on span "3. Asks to help exploring beyond situation" at bounding box center [501, 169] width 86 height 16
click at [458, 174] on input "3. Asks to help exploring beyond situation" at bounding box center [450, 168] width 15 height 11
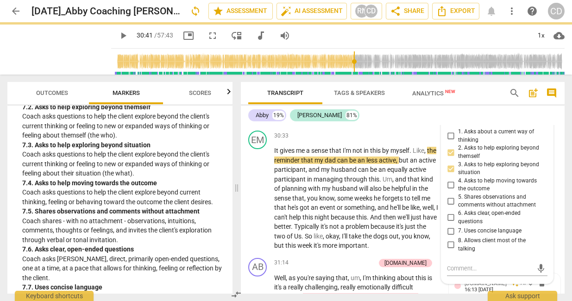
click at [469, 160] on span "2. Asks to help exploring beyond themself" at bounding box center [501, 152] width 86 height 16
click at [458, 158] on input "2. Asks to help exploring beyond themself" at bounding box center [450, 152] width 15 height 11
click at [450, 158] on input "2. Asks to help exploring beyond themself" at bounding box center [450, 152] width 15 height 11
click at [417, 251] on p "It gives me a sense that I'm not in this by myself . Like , the reminder that m…" at bounding box center [356, 198] width 164 height 105
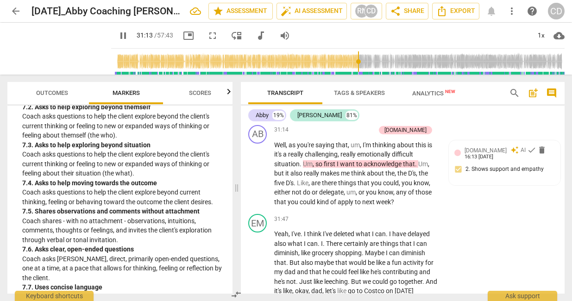
scroll to position [6885, 0]
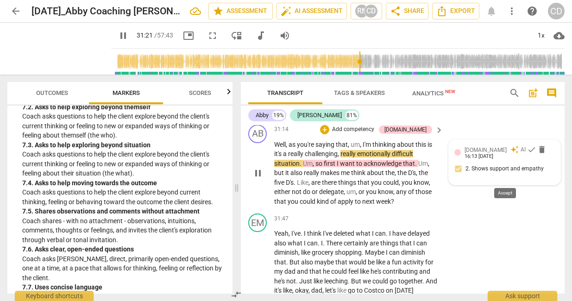
click at [513, 154] on span "check" at bounding box center [531, 149] width 9 height 9
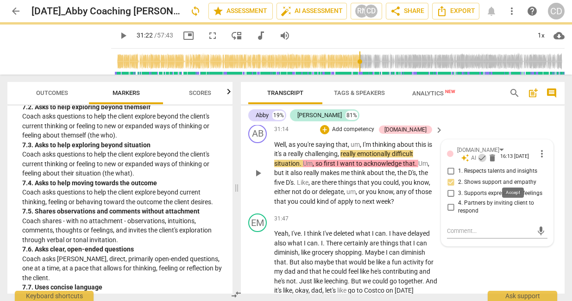
click at [487, 163] on span "check" at bounding box center [481, 157] width 9 height 9
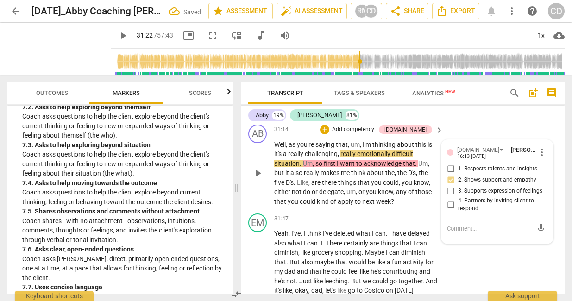
click at [495, 155] on div "AB play_arrow pause 31:14 + Add competency [DOMAIN_NAME] keyboard_arrow_right W…" at bounding box center [403, 165] width 324 height 89
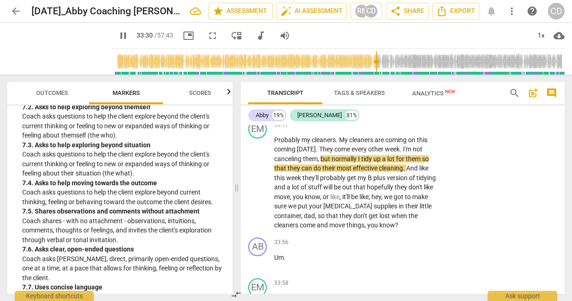
scroll to position [7352, 0]
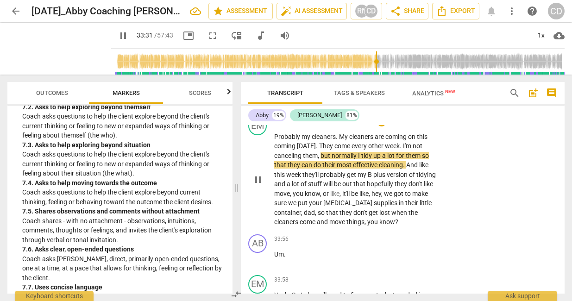
click at [258, 185] on span "pause" at bounding box center [257, 179] width 11 height 11
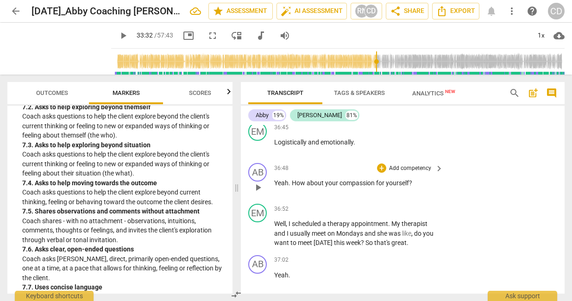
scroll to position [8305, 0]
click at [257, 194] on span "play_arrow" at bounding box center [257, 187] width 11 height 11
click at [394, 173] on p "Add competency" at bounding box center [410, 169] width 44 height 8
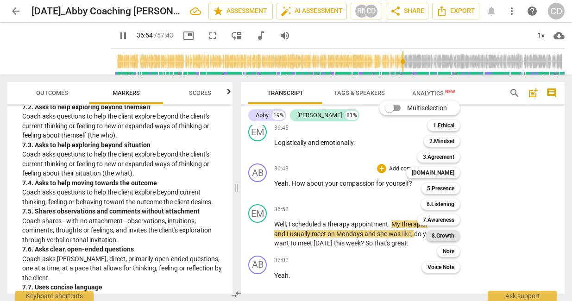
click at [440, 237] on b "8.Growth" at bounding box center [443, 235] width 23 height 11
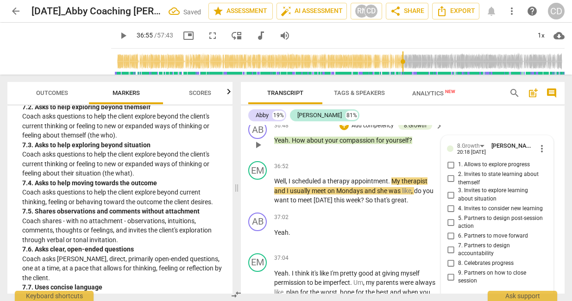
scroll to position [8328, 0]
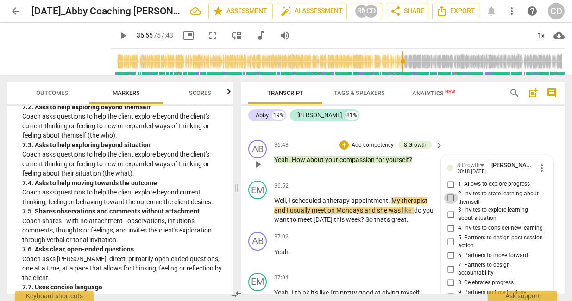
click at [450, 204] on input "2. Invites to state learning about themself" at bounding box center [450, 198] width 15 height 11
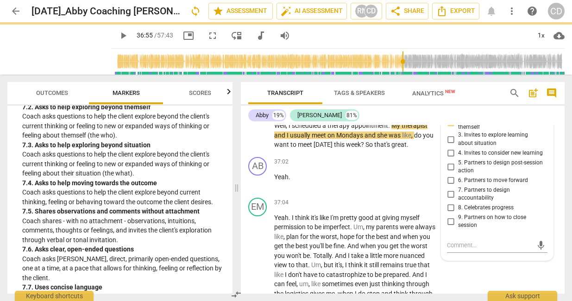
scroll to position [8404, 0]
click at [257, 140] on span "play_arrow" at bounding box center [257, 134] width 11 height 11
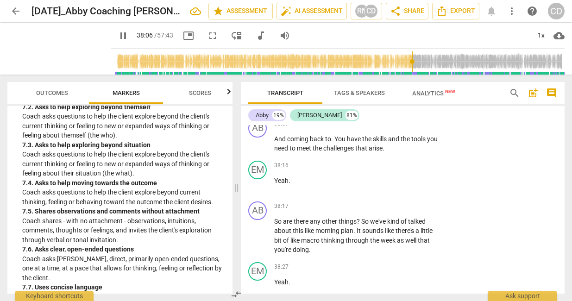
scroll to position [8638, 0]
click at [425, 128] on p "Add competency" at bounding box center [410, 123] width 44 height 8
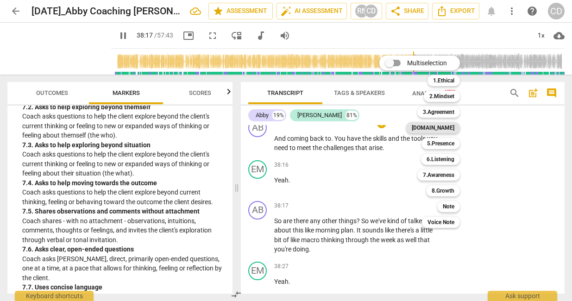
click at [447, 126] on b "[DOMAIN_NAME]" at bounding box center [433, 127] width 43 height 11
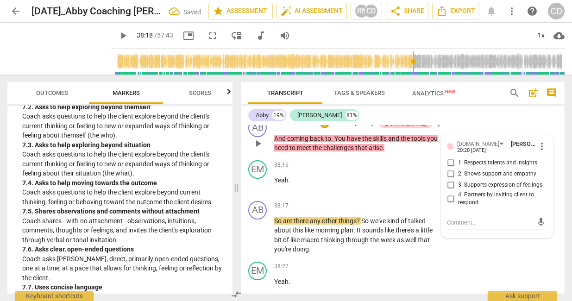
click at [477, 167] on span "1. Respects talents and insights" at bounding box center [497, 163] width 79 height 8
click at [458, 169] on input "1. Respects talents and insights" at bounding box center [450, 162] width 15 height 11
click at [455, 258] on div "AB play_arrow pause 38:17 + Add competency keyboard_arrow_right So are there an…" at bounding box center [403, 227] width 324 height 61
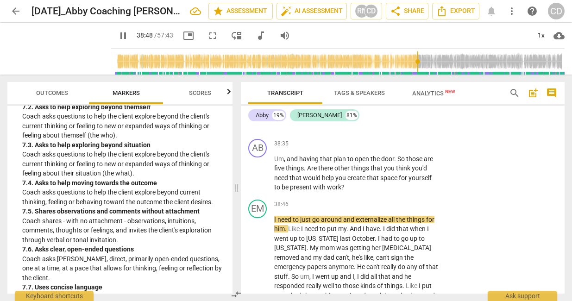
scroll to position [8895, 0]
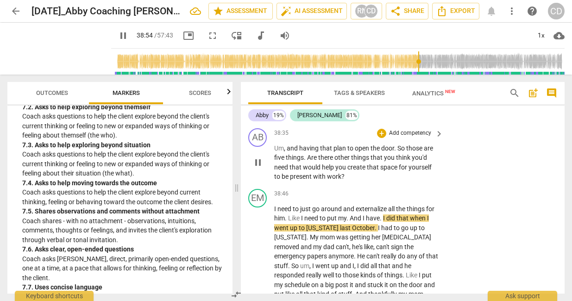
click at [437, 139] on span "keyboard_arrow_right" at bounding box center [438, 133] width 11 height 11
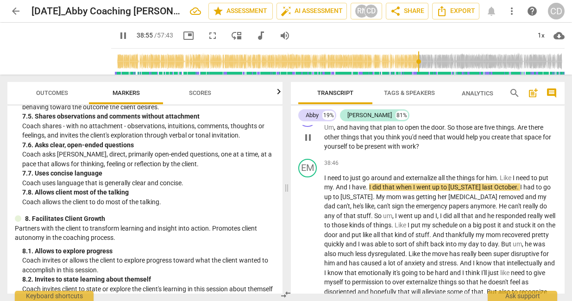
scroll to position [873, 0]
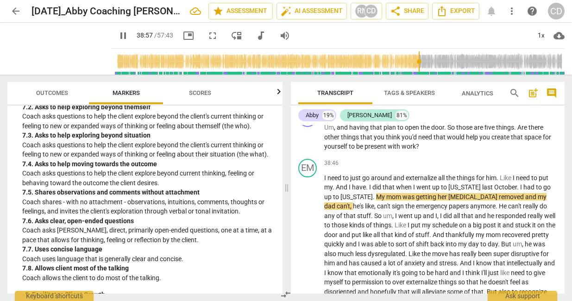
click at [513, 94] on span "comment" at bounding box center [551, 93] width 11 height 11
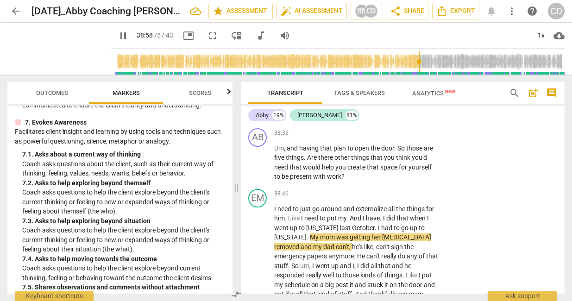
scroll to position [948, 0]
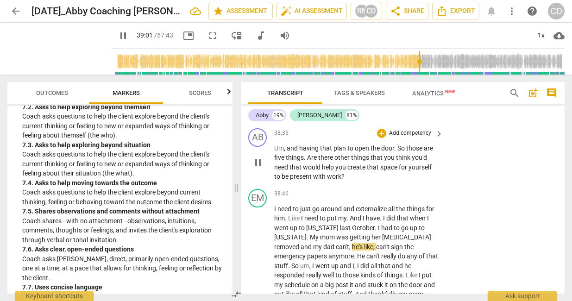
click at [438, 139] on span "keyboard_arrow_right" at bounding box center [438, 133] width 11 height 11
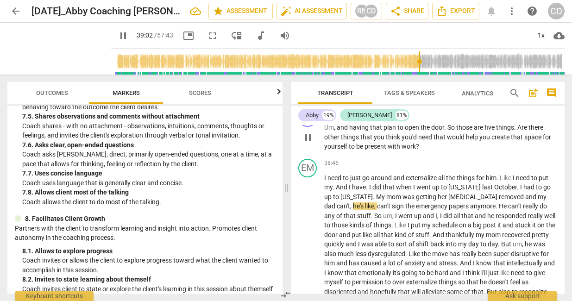
scroll to position [873, 0]
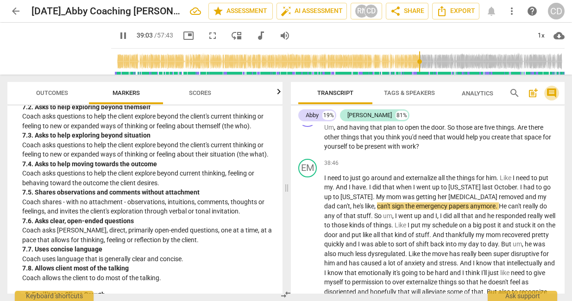
drag, startPoint x: 552, startPoint y: 91, endPoint x: 545, endPoint y: 94, distance: 6.9
click at [513, 91] on span "comment" at bounding box center [551, 93] width 11 height 11
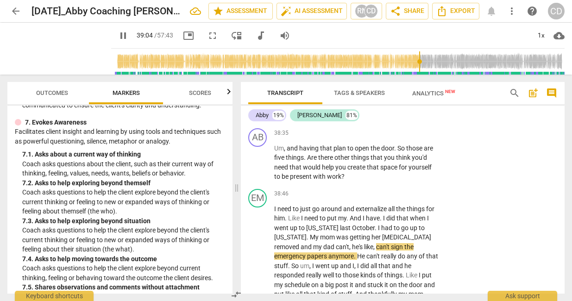
scroll to position [8895, 0]
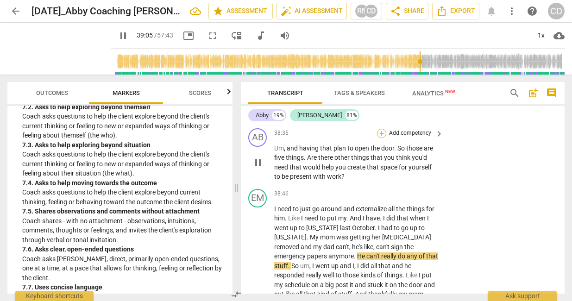
click at [381, 138] on div "+" at bounding box center [381, 133] width 9 height 9
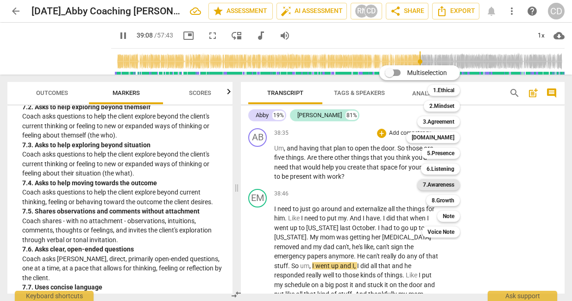
click at [443, 182] on b "7.Awareness" at bounding box center [438, 184] width 31 height 11
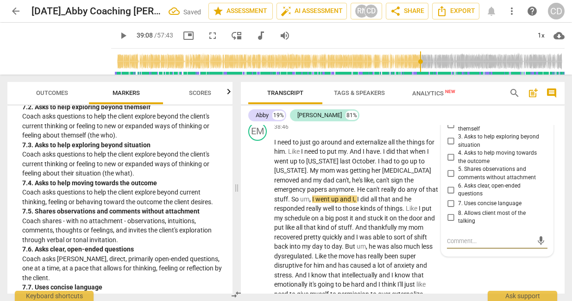
scroll to position [8959, 0]
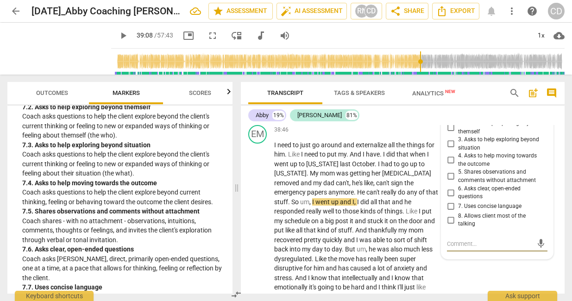
click at [451, 166] on input "4. Asks to help moving towards the outcome" at bounding box center [450, 160] width 15 height 11
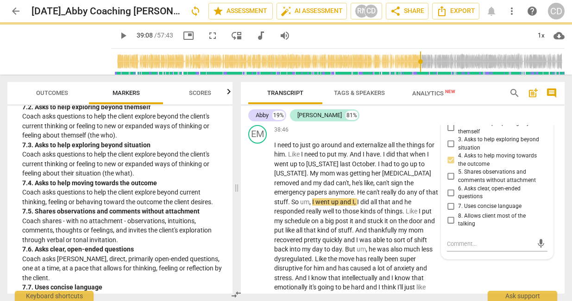
click at [427, 109] on div "Abby 19% [PERSON_NAME] 81%" at bounding box center [402, 115] width 309 height 16
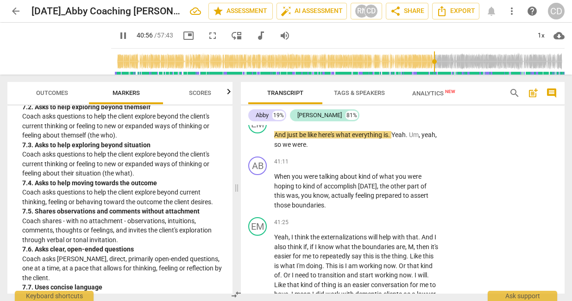
scroll to position [9372, 0]
click at [513, 34] on div "1x" at bounding box center [541, 35] width 18 height 15
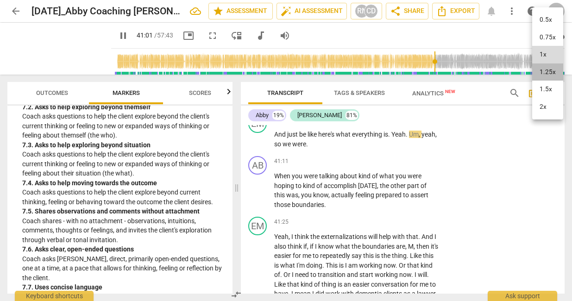
click at [513, 69] on li "1.25x" at bounding box center [547, 72] width 31 height 18
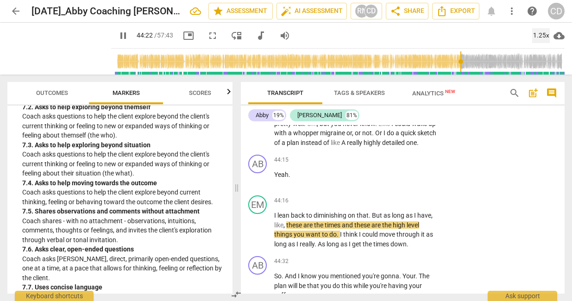
scroll to position [10074, 0]
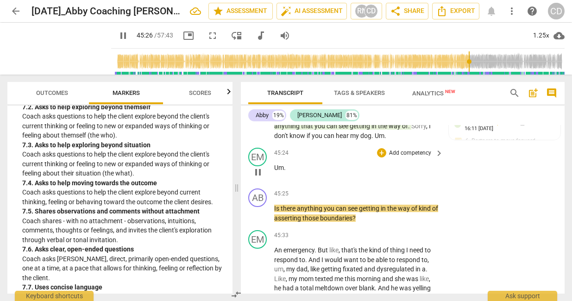
scroll to position [10674, 0]
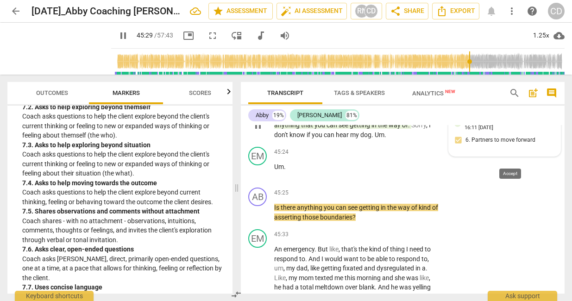
click at [509, 126] on span "check" at bounding box center [512, 120] width 9 height 9
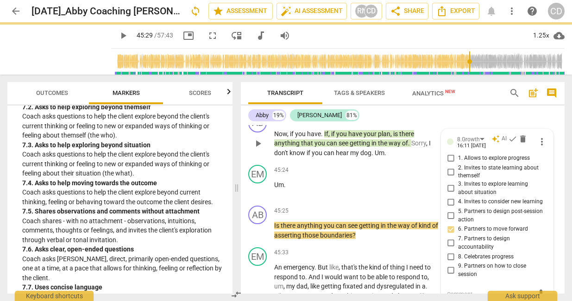
scroll to position [10652, 0]
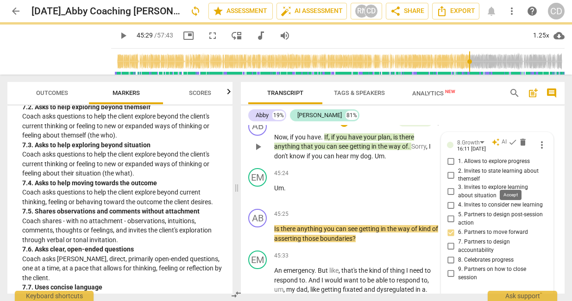
click at [509, 147] on span "check" at bounding box center [512, 142] width 9 height 9
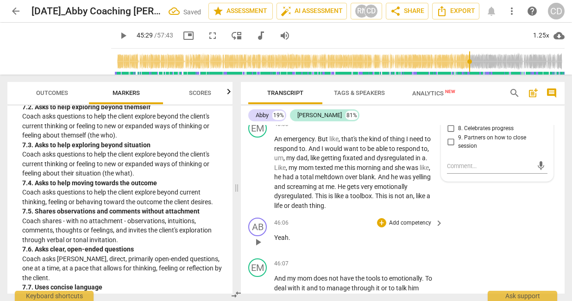
scroll to position [10783, 0]
click at [259, 109] on span "play_arrow" at bounding box center [257, 103] width 11 height 11
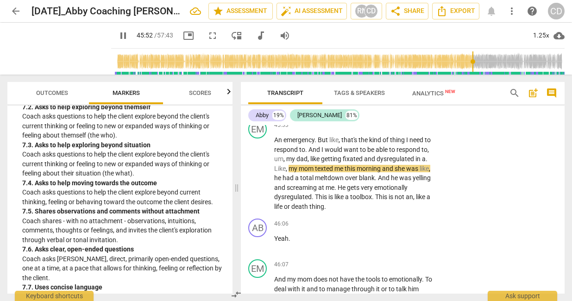
click at [446, 116] on div "AB play_arrow pause 45:25 + Add competency keyboard_arrow_right Is there anythi…" at bounding box center [403, 96] width 324 height 42
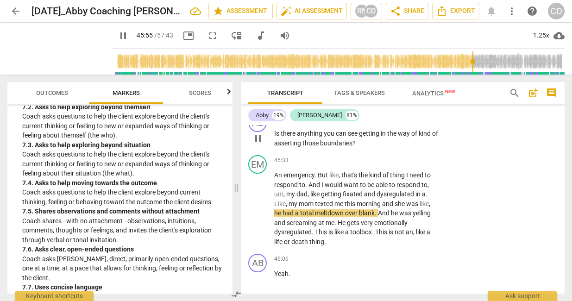
scroll to position [10746, 0]
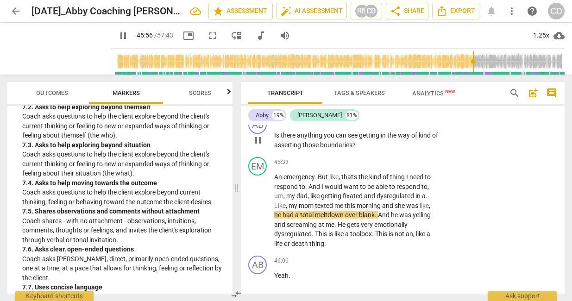
click at [405, 125] on p "Add competency" at bounding box center [410, 121] width 44 height 8
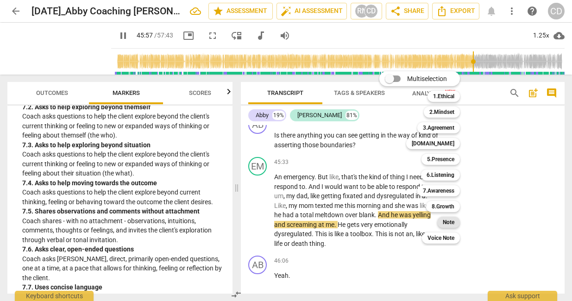
click at [451, 220] on b "Note" at bounding box center [449, 222] width 12 height 11
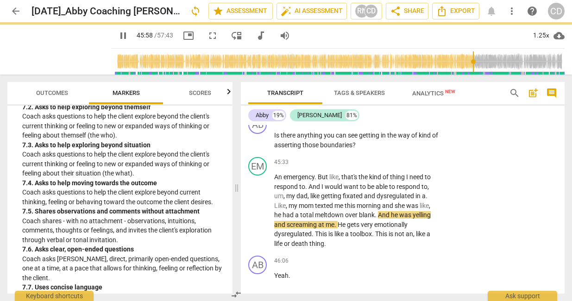
type input "2759"
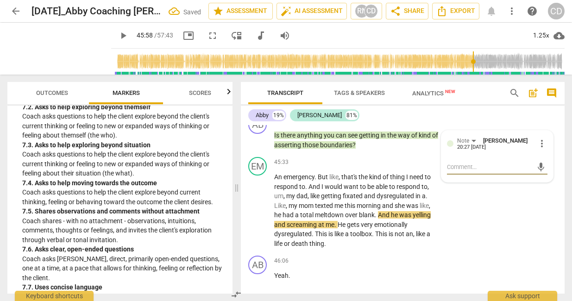
type textarea "T"
type textarea "Th"
type textarea "Thi"
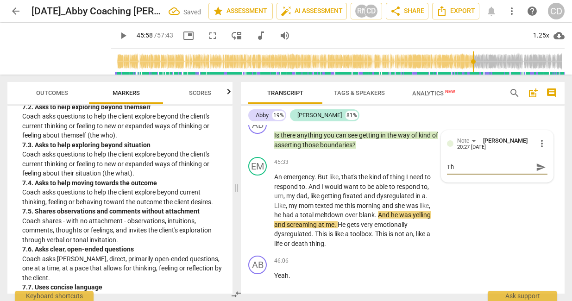
type textarea "Thi"
type textarea "This"
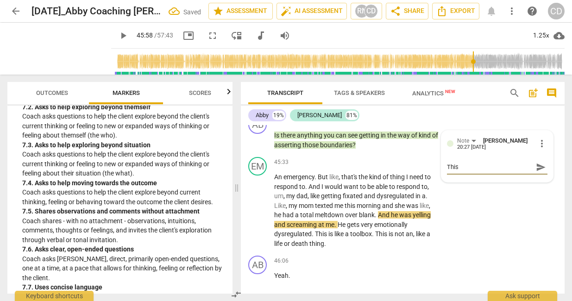
type textarea "This i"
type textarea "This is"
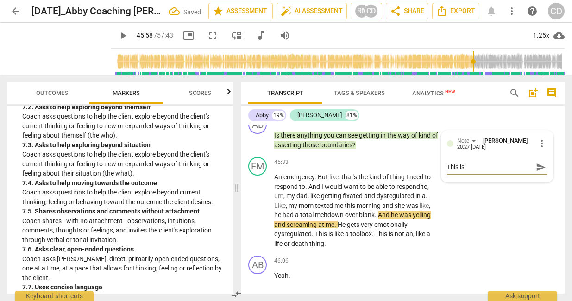
type textarea "This is"
type textarea "This is a"
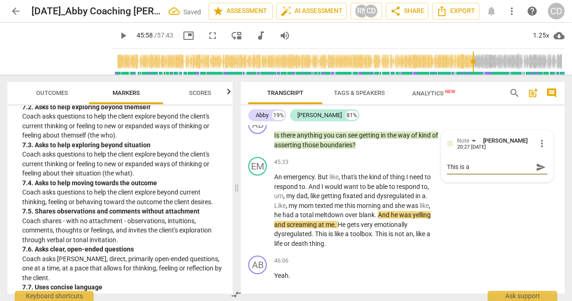
type textarea "This is a g"
type textarea "This is a go"
type textarea "This is a goo"
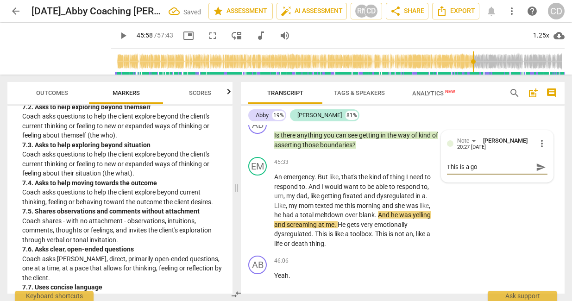
type textarea "This is a goo"
type textarea "This is a good"
type textarea "This is a good c"
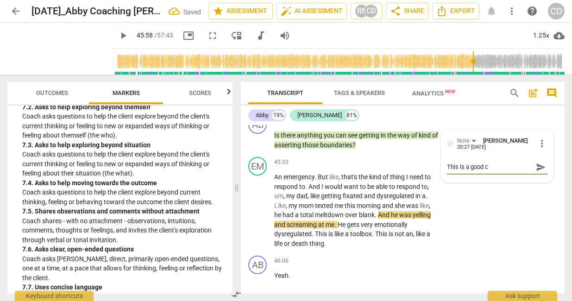
type textarea "This is a good co"
type textarea "This is a good coa"
type textarea "This is a good coach"
type textarea "This is a good coachi"
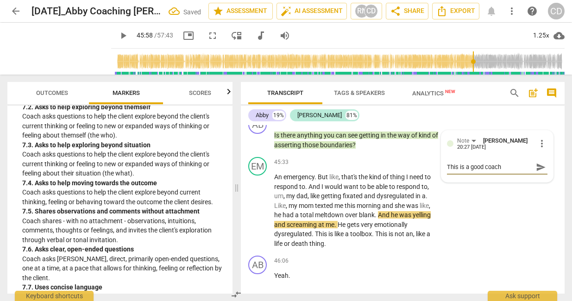
type textarea "This is a good coachi"
type textarea "This is a good coachin"
type textarea "This is a good coaching"
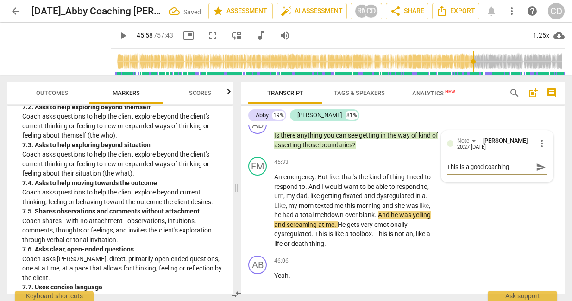
type textarea "This is a good coaching m"
type textarea "This is a good coaching mo"
type textarea "This is a good coaching mov"
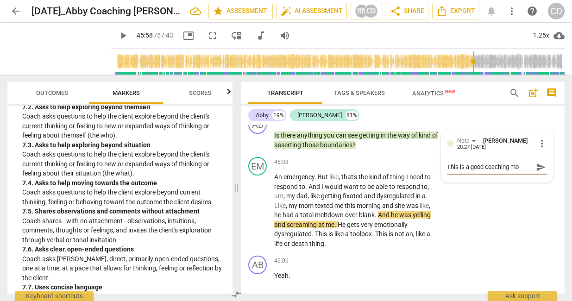
type textarea "This is a good coaching mov"
type textarea "This is a good coaching move"
type textarea "This is a good coaching move."
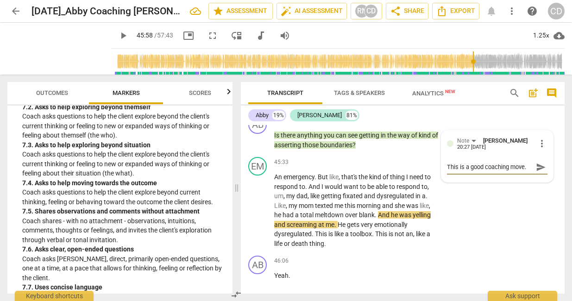
type textarea "This is a good coaching move."
type textarea "This is a good coaching move. E"
type textarea "This is a good coaching move. Em"
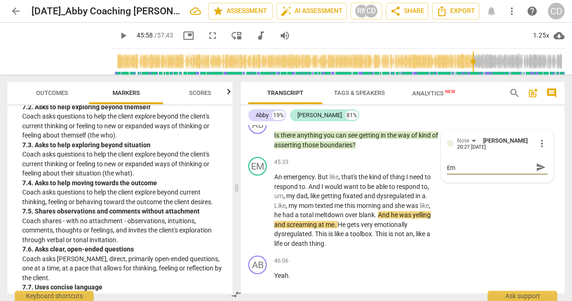
type textarea "This is a good coaching move. Emi"
type textarea "This is a good coaching move. Emil"
type textarea "This is a good coaching move. Emily"
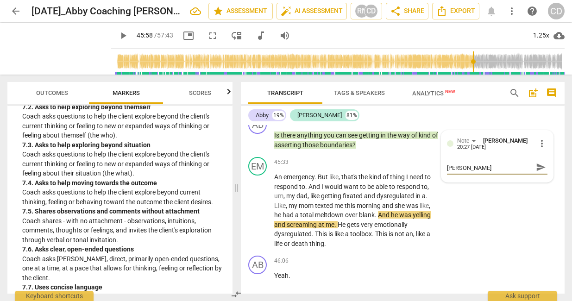
type textarea "This is a good coaching move. Emily"
type textarea "This is a good coaching move. Emily p"
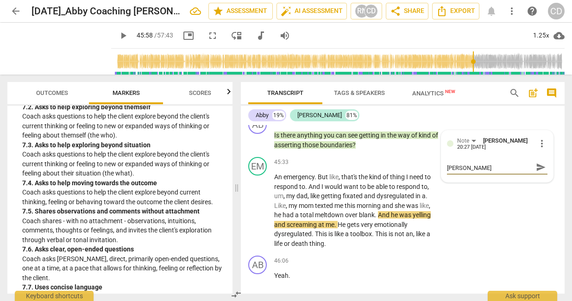
scroll to position [0, 0]
type textarea "This is a good coaching move. Emily pr"
type textarea "This is a good coaching move. Emily pro"
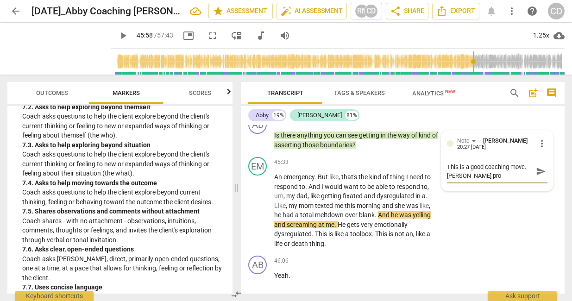
type textarea "This is a good coaching move. Emily prob"
type textarea "This is a good coaching move. Emily proba"
type textarea "This is a good coaching move. Emily probab"
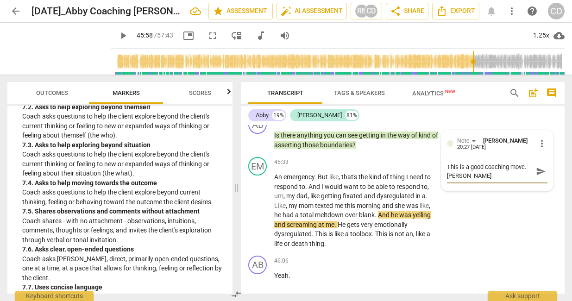
type textarea "This is a good coaching move. Emily probab"
type textarea "This is a good coaching move. Emily probabl"
type textarea "This is a good coaching move. Emily probably"
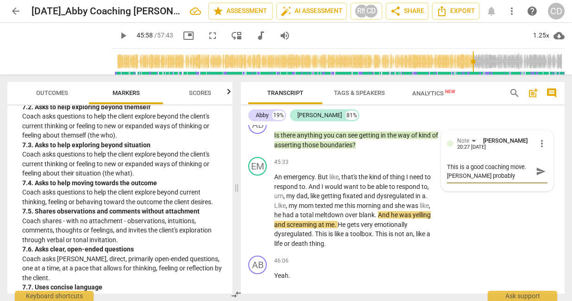
type textarea "This is a good coaching move. Emily probably"
type textarea "This is a good coaching move. Emily probably d"
type textarea "This is a good coaching move. Emily probably do"
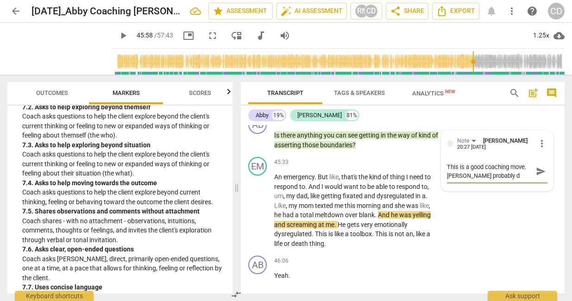
type textarea "This is a good coaching move. Emily probably do"
type textarea "This is a good coaching move. Emily probably doe"
type textarea "This is a good coaching move. Emily probably does"
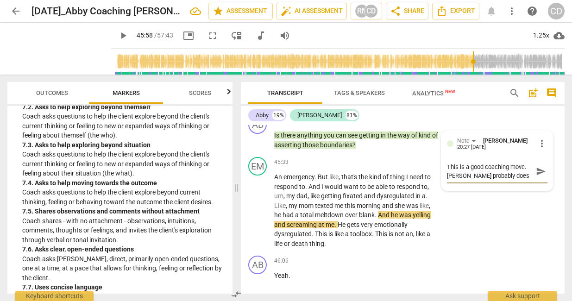
type textarea "This is a good coaching move. Emily probably does"
type textarea "This is a good coaching move. Emily probably does n"
type textarea "This is a good coaching move. Emily probably does no"
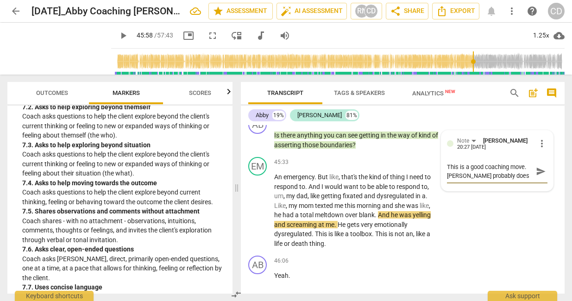
type textarea "This is a good coaching move. Emily probably does no"
type textarea "This is a good coaching move. Emily probably does not"
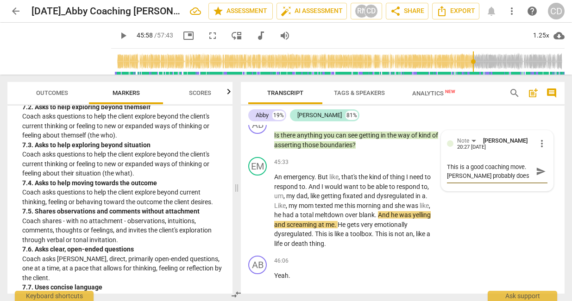
type textarea "This is a good coaching move. Emily probably does not n"
type textarea "This is a good coaching move. Emily probably does not ne"
type textarea "This is a good coaching move. Emily probably does not nee"
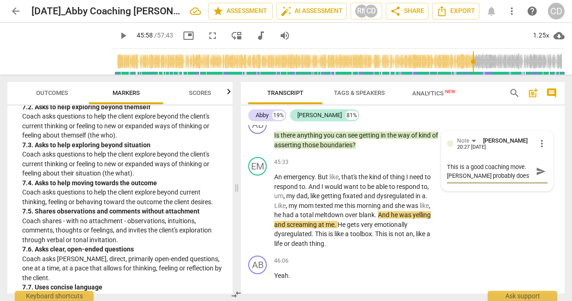
type textarea "This is a good coaching move. Emily probably does not nee"
type textarea "This is a good coaching move. Emily probably does not need"
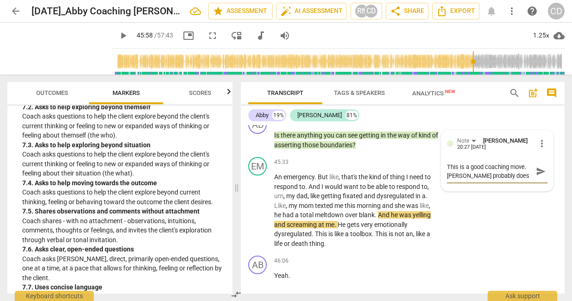
type textarea "This is a good coaching move. Emily probably does not need t"
type textarea "This is a good coaching move. Emily probably does not need th"
type textarea "This is a good coaching move. Emily probably does not need thi"
type textarea "This is a good coaching move. Emily probably does not need this"
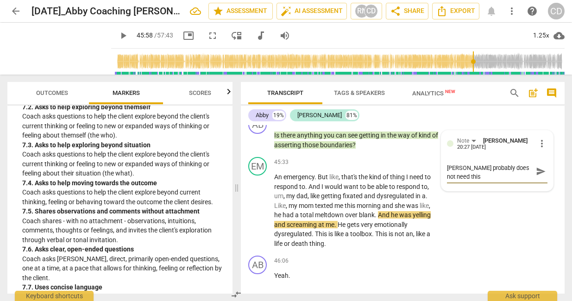
type textarea "This is a good coaching move. Emily probably does not need this,"
type textarea "This is a good coaching move. Emily probably does not need this, b"
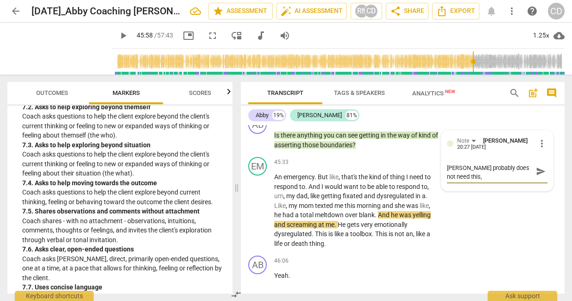
type textarea "This is a good coaching move. Emily probably does not need this, b"
type textarea "This is a good coaching move. Emily probably does not need this, bu"
type textarea "This is a good coaching move. Emily probably does not need this, but"
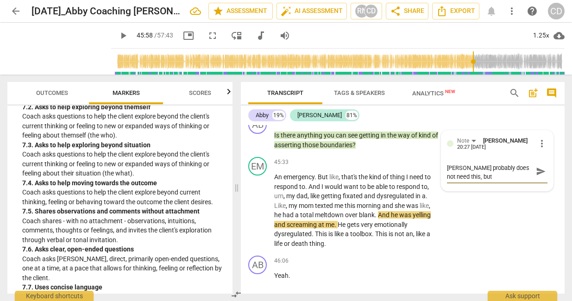
type textarea "This is a good coaching move. Emily probably does not need this, but"
type textarea "This is a good coaching move. Emily probably does not need this, but m"
type textarea "This is a good coaching move. Emily probably does not need this, but mo"
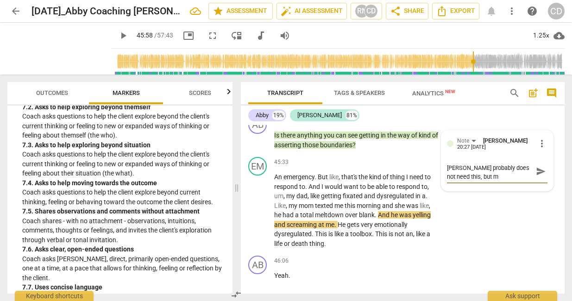
type textarea "This is a good coaching move. Emily probably does not need this, but mo"
type textarea "This is a good coaching move. Emily probably does not need this, but mos"
type textarea "This is a good coaching move. Emily probably does not need this, but most"
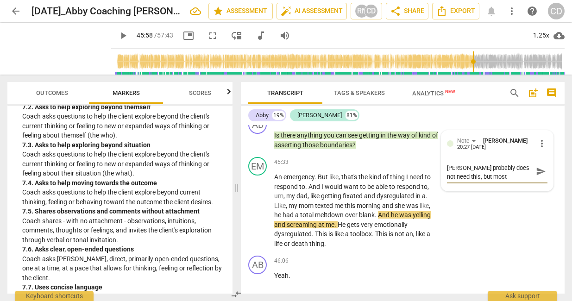
scroll to position [0, 0]
type textarea "This is a good coaching move. Emily probably does not need this, but most o"
type textarea "This is a good coaching move. Emily probably does not need this, but most of"
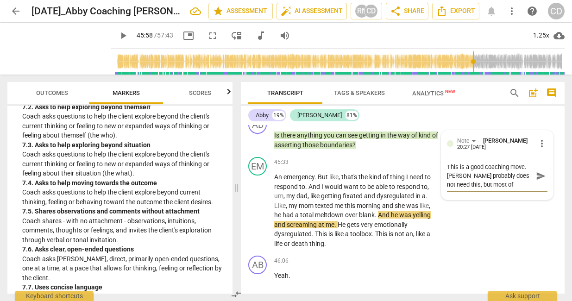
type textarea "This is a good coaching move. Emily probably does not need this, but most of"
type textarea "This is a good coaching move. Emily probably does not need this, but most of o"
type textarea "This is a good coaching move. Emily probably does not need this, but most of ou"
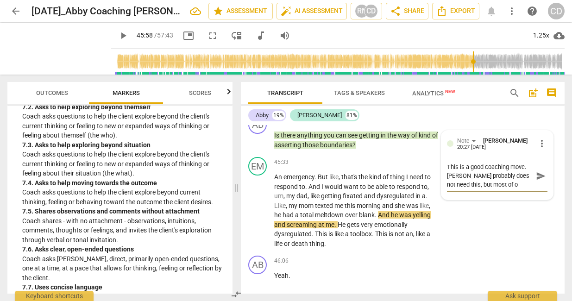
type textarea "This is a good coaching move. Emily probably does not need this, but most of ou"
type textarea "This is a good coaching move. Emily probably does not need this, but most of our"
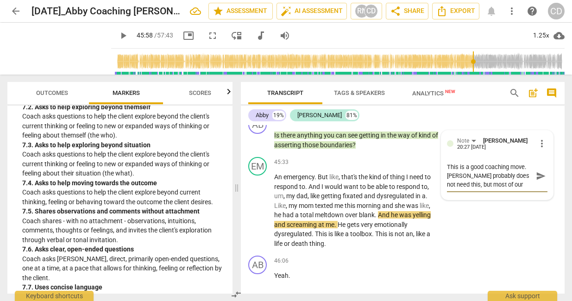
type textarea "This is a good coaching move. Emily probably does not need this, but most of ou…"
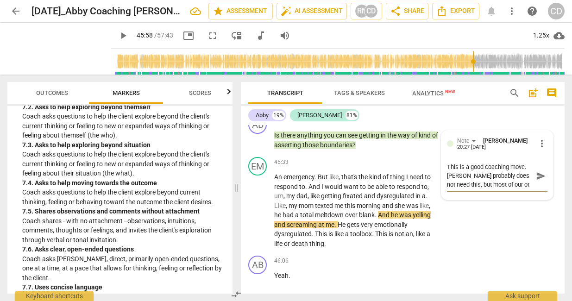
type textarea "This is a good coaching move. Emily probably does not need this, but most of ou…"
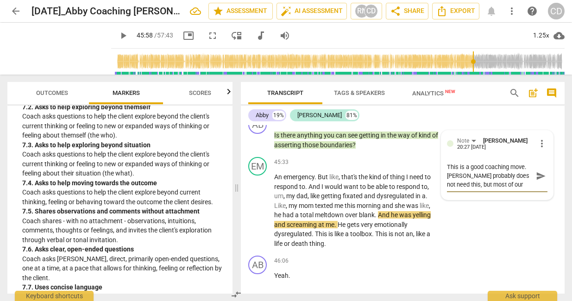
type textarea "This is a good coaching move. Emily probably does not need this, but most of ou…"
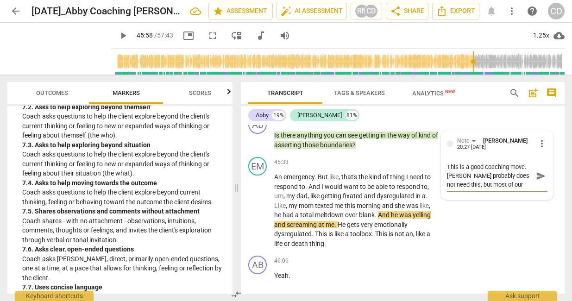
type textarea "This is a good coaching move. Emily probably does not need this, but most of ou…"
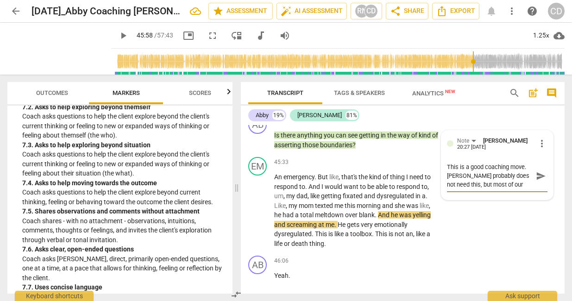
type textarea "This is a good coaching move. Emily probably does not need this, but most of ou…"
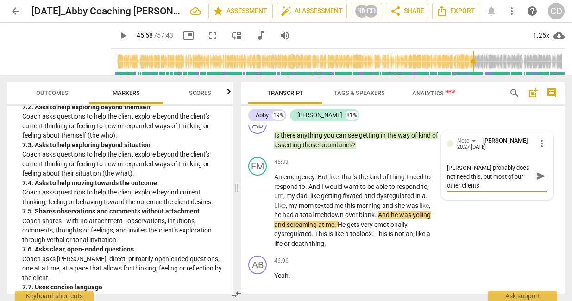
type textarea "This is a good coaching move. Emily probably does not need this, but most of ou…"
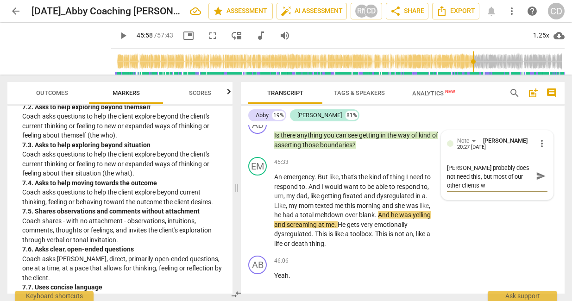
type textarea "This is a good coaching move. Emily probably does not need this, but most of ou…"
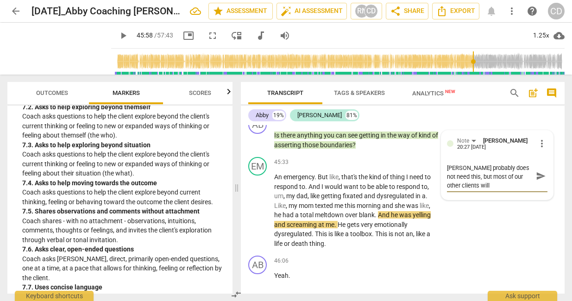
type textarea "This is a good coaching move. Emily probably does not need this, but most of ou…"
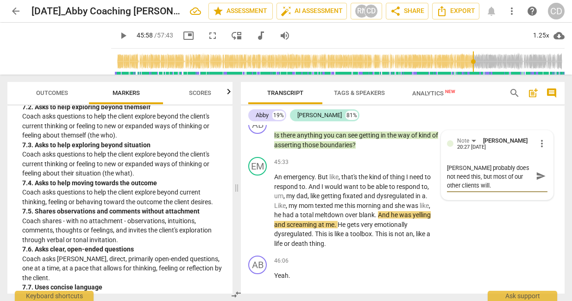
type textarea "This is a good coaching move. Emily probably does not need this, but most of ou…"
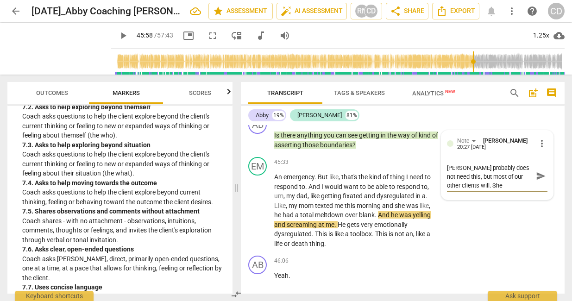
type textarea "This is a good coaching move. Emily probably does not need this, but most of ou…"
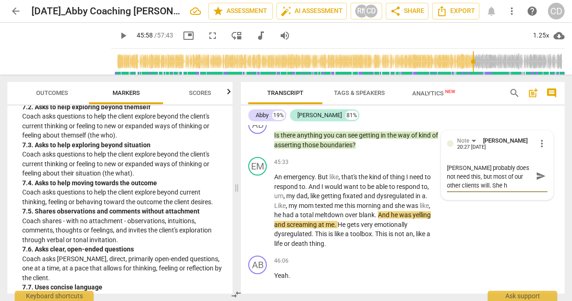
type textarea "This is a good coaching move. Emily probably does not need this, but most of ou…"
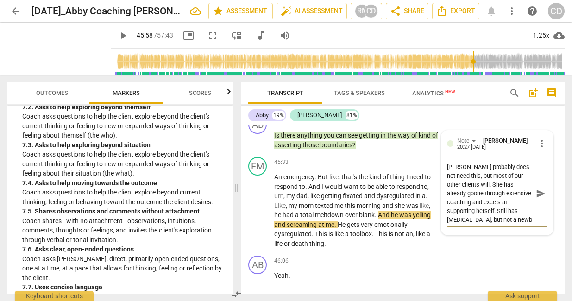
scroll to position [9, 0]
click at [536, 203] on span "send" at bounding box center [541, 198] width 10 height 10
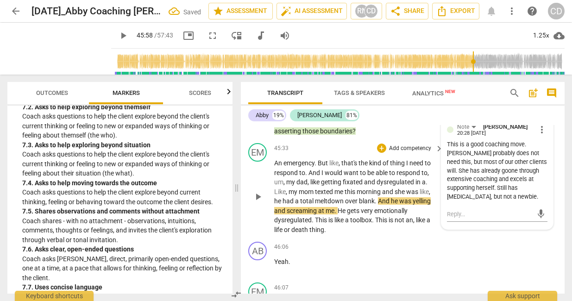
scroll to position [10758, 0]
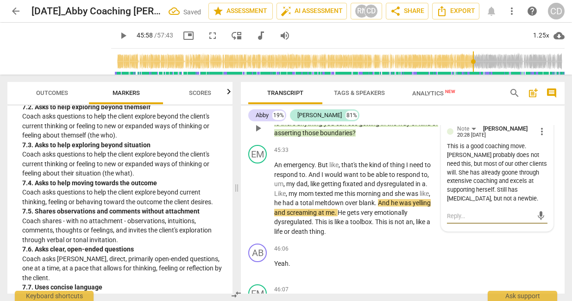
click at [457, 220] on textarea at bounding box center [490, 216] width 86 height 9
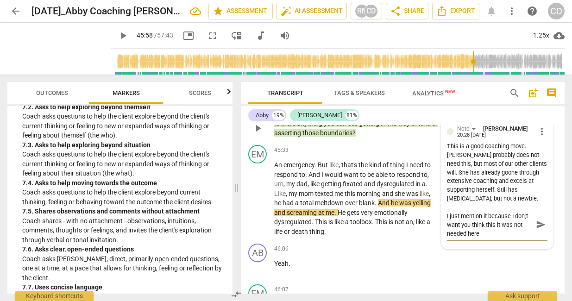
scroll to position [8, 0]
click at [451, 238] on textarea "I just mention it because I don;t want you think this it was not needed here." at bounding box center [490, 225] width 86 height 26
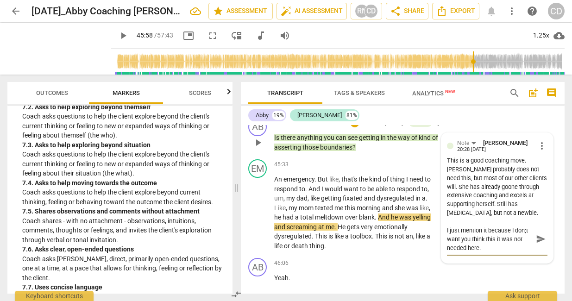
scroll to position [10741, 0]
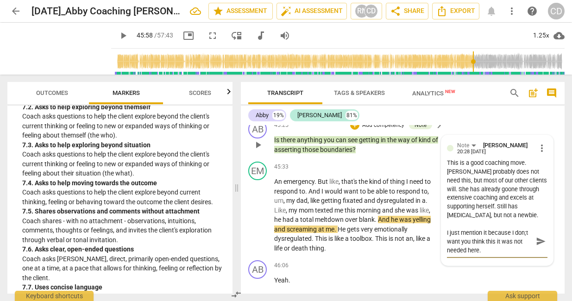
click at [458, 255] on textarea "I just mention it because I don;t want you think this it was not needed here." at bounding box center [490, 241] width 86 height 26
click at [540, 251] on span "send" at bounding box center [541, 246] width 10 height 10
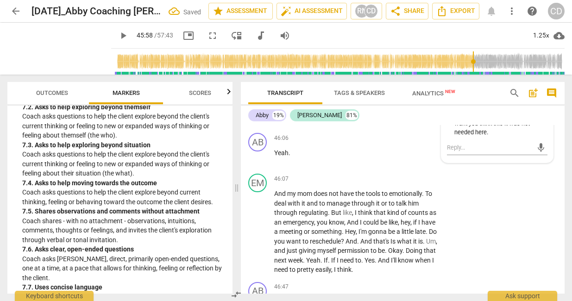
scroll to position [10877, 0]
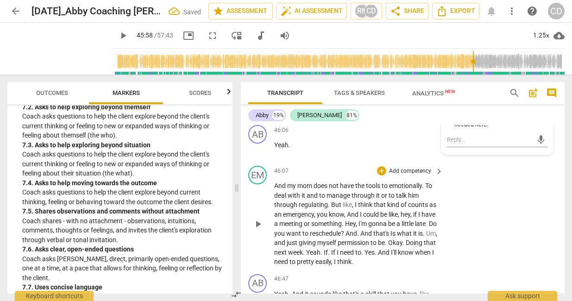
click at [261, 230] on span "play_arrow" at bounding box center [257, 224] width 11 height 11
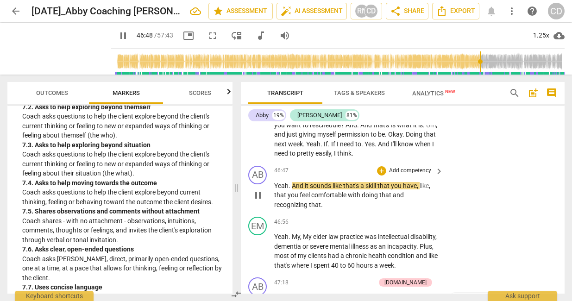
scroll to position [10991, 0]
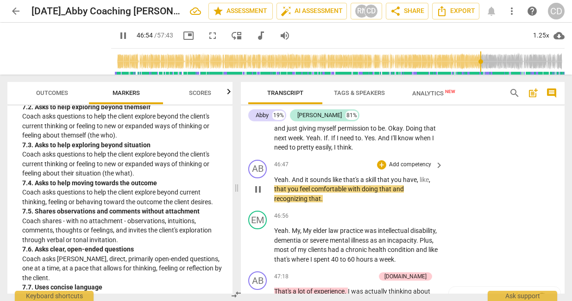
click at [416, 169] on p "Add competency" at bounding box center [410, 165] width 44 height 8
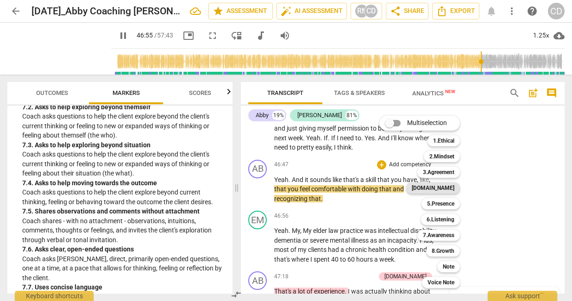
click at [448, 190] on b "[DOMAIN_NAME]" at bounding box center [433, 187] width 43 height 11
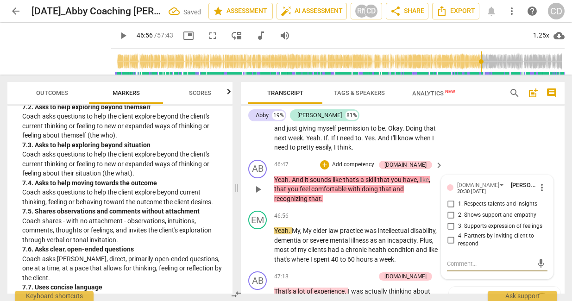
scroll to position [11088, 0]
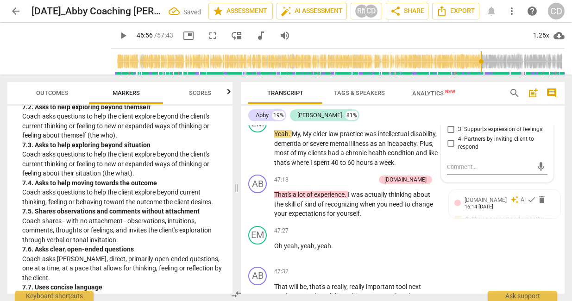
click at [485, 112] on span "1. Respects talents and insights" at bounding box center [497, 107] width 79 height 8
click at [458, 113] on input "1. Respects talents and insights" at bounding box center [450, 107] width 15 height 11
click at [375, 184] on p "Add competency" at bounding box center [353, 180] width 44 height 8
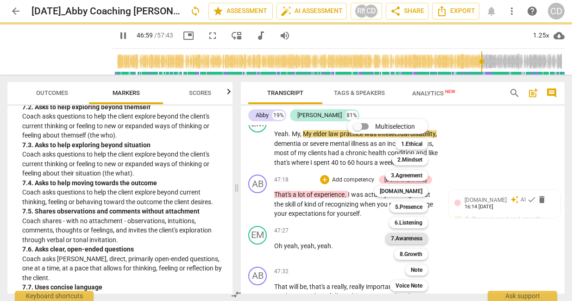
click at [416, 238] on b "7.Awareness" at bounding box center [406, 238] width 31 height 11
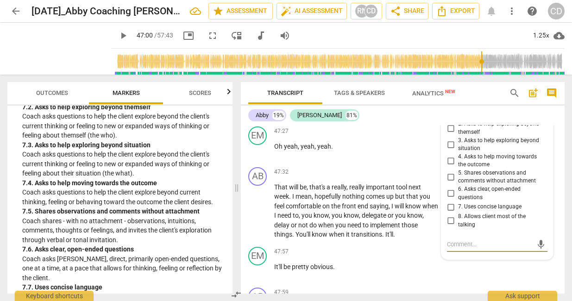
scroll to position [11198, 0]
click at [449, 182] on input "5. Shares observations and comments without attachment" at bounding box center [450, 176] width 15 height 11
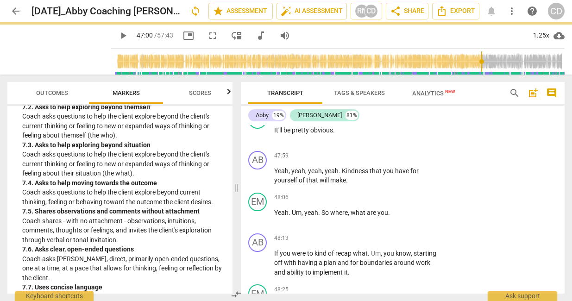
scroll to position [11293, 0]
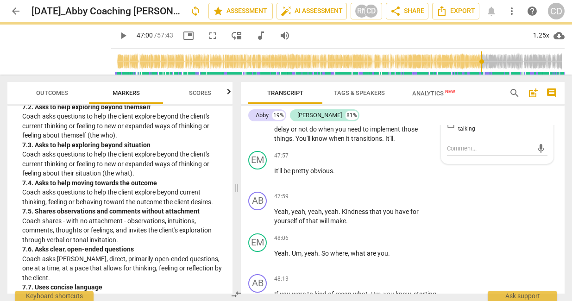
click at [118, 34] on span "play_arrow" at bounding box center [123, 35] width 11 height 11
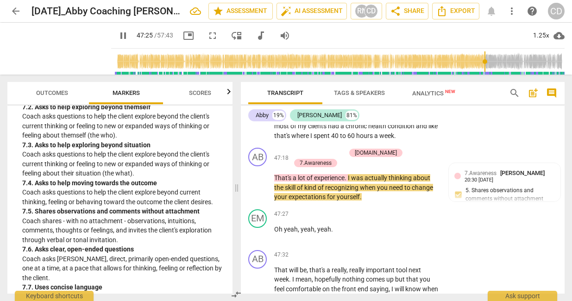
scroll to position [11123, 0]
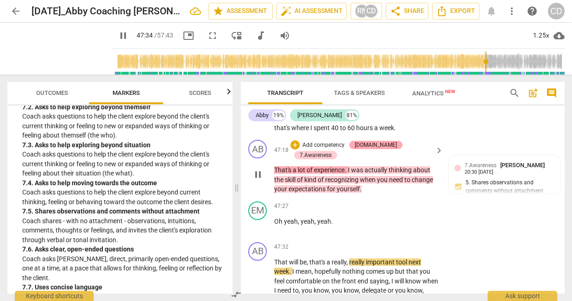
click at [374, 149] on div "[DOMAIN_NAME]" at bounding box center [376, 145] width 42 height 8
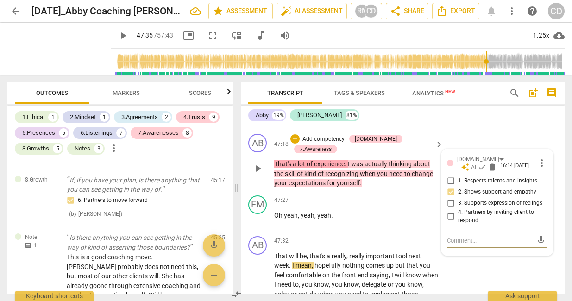
scroll to position [2453, 0]
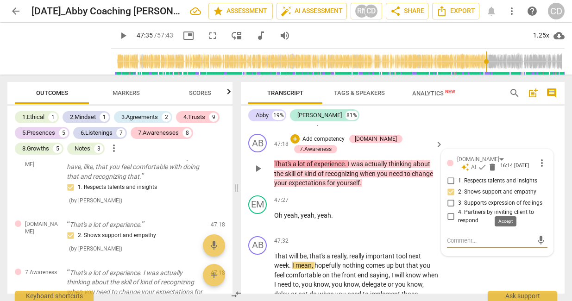
click at [487, 172] on span "check" at bounding box center [481, 167] width 9 height 9
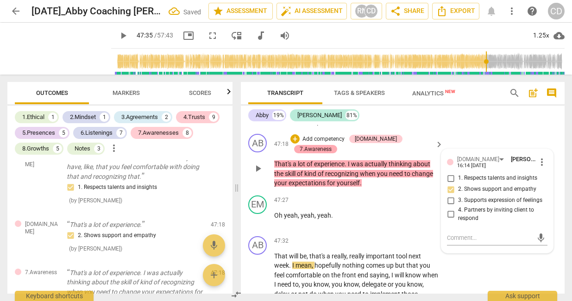
click at [332, 153] on div "7.Awareness" at bounding box center [316, 149] width 32 height 8
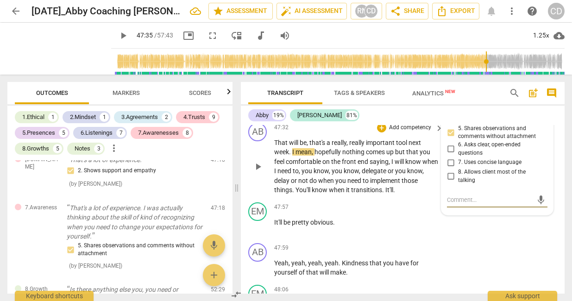
scroll to position [11230, 0]
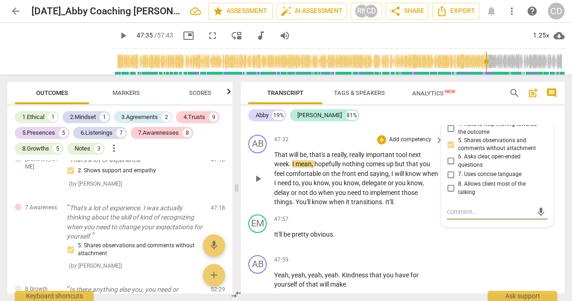
click at [258, 184] on span "play_arrow" at bounding box center [257, 178] width 11 height 11
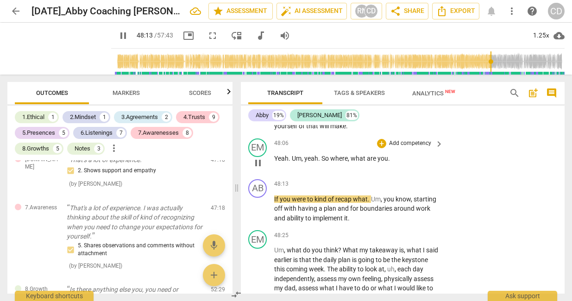
scroll to position [11400, 0]
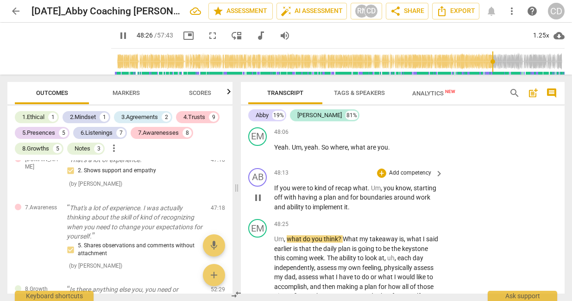
click at [422, 177] on p "Add competency" at bounding box center [410, 173] width 44 height 8
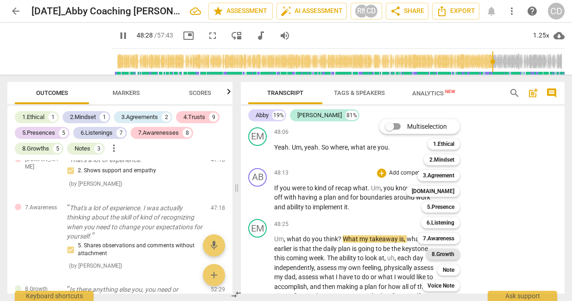
click at [450, 255] on b "8.Growth" at bounding box center [443, 254] width 23 height 11
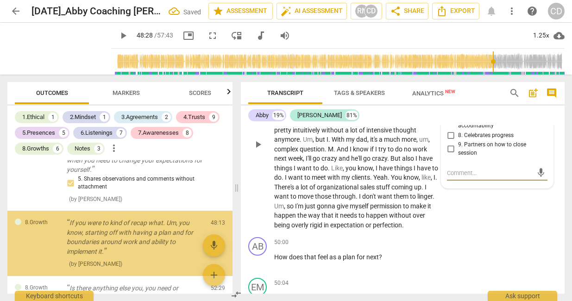
scroll to position [2591, 0]
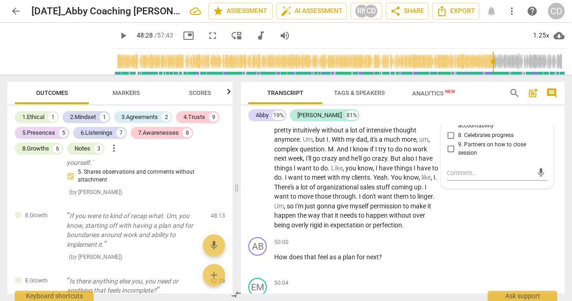
click at [474, 112] on span "6. Partners to move forward" at bounding box center [493, 108] width 70 height 8
click at [458, 113] on input "6. Partners to move forward" at bounding box center [450, 107] width 15 height 11
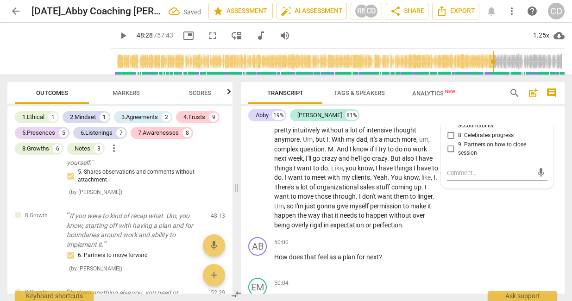
click at [471, 130] on span "7. Partners to design accountability" at bounding box center [501, 121] width 86 height 16
click at [458, 127] on input "7. Partners to design accountability" at bounding box center [450, 121] width 15 height 11
click at [471, 130] on span "7. Partners to design accountability" at bounding box center [501, 121] width 86 height 16
click at [458, 127] on input "7. Partners to design accountability" at bounding box center [450, 121] width 15 height 11
click at [471, 130] on span "7. Partners to design accountability" at bounding box center [501, 121] width 86 height 16
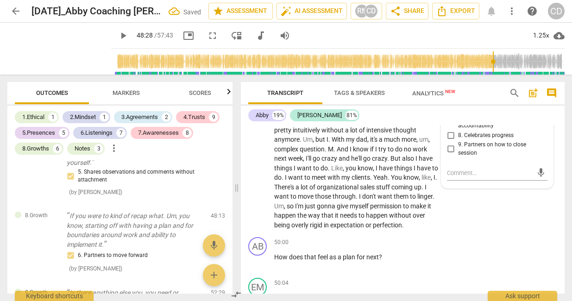
click at [458, 127] on input "7. Partners to design accountability" at bounding box center [450, 121] width 15 height 11
click at [471, 157] on span "9. Partners on how to close session" at bounding box center [501, 149] width 86 height 16
click at [458, 155] on input "9. Partners on how to close session" at bounding box center [450, 149] width 15 height 11
click at [477, 233] on div "EM play_arrow pause 48:25 + Add competency keyboard_arrow_right Um , what do yo…" at bounding box center [403, 137] width 324 height 194
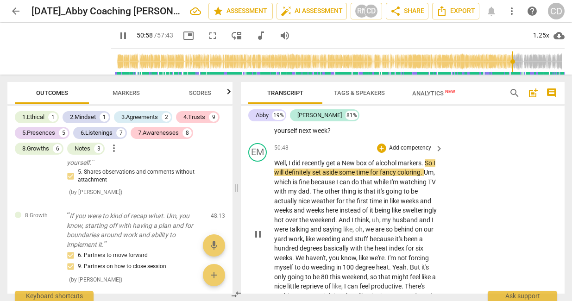
scroll to position [11921, 0]
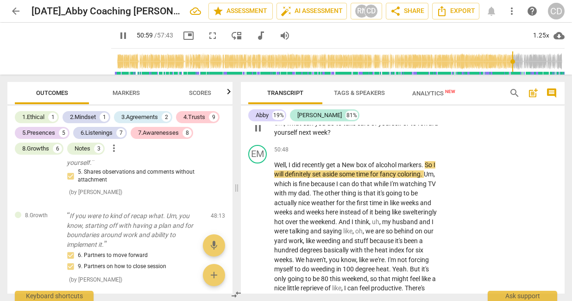
click at [427, 113] on p "Add competency" at bounding box center [410, 108] width 44 height 8
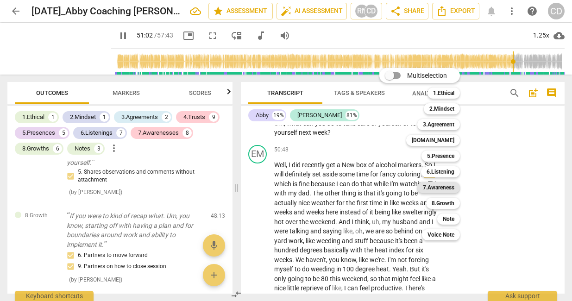
click at [441, 189] on b "7.Awareness" at bounding box center [438, 187] width 31 height 11
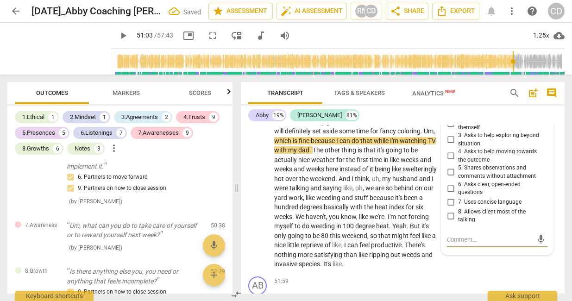
scroll to position [11963, 0]
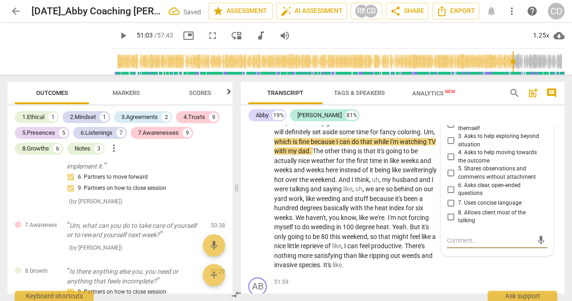
click at [475, 149] on span "3. Asks to help exploring beyond situation" at bounding box center [501, 140] width 86 height 16
click at [458, 146] on input "3. Asks to help exploring beyond situation" at bounding box center [450, 140] width 15 height 11
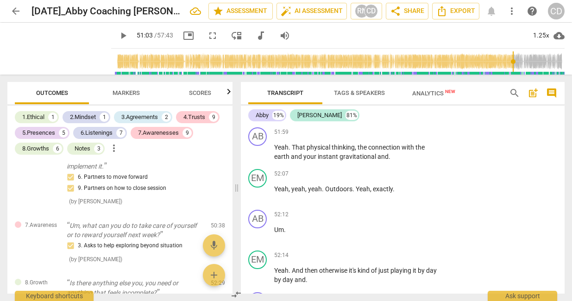
scroll to position [12117, 0]
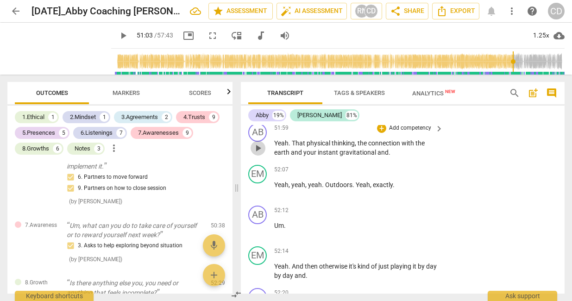
click at [260, 154] on span "play_arrow" at bounding box center [257, 148] width 11 height 11
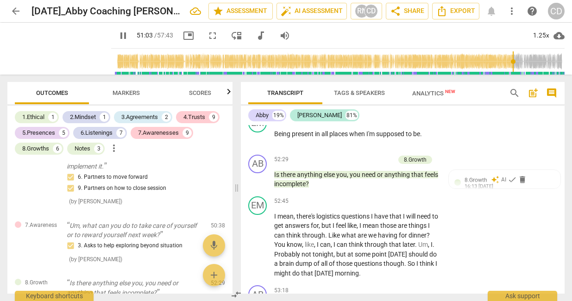
scroll to position [12333, 0]
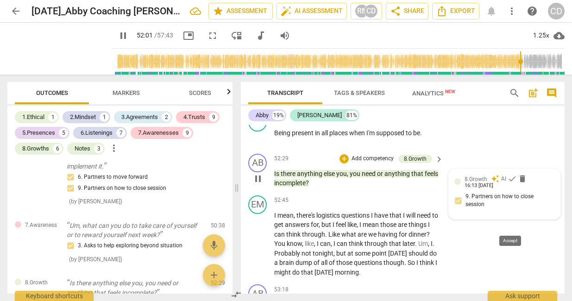
click at [513, 183] on span "check" at bounding box center [512, 178] width 9 height 9
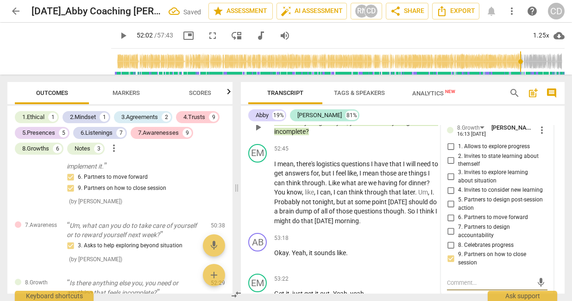
scroll to position [12383, 0]
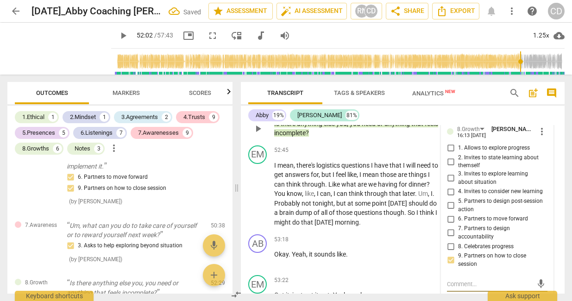
click at [255, 134] on span "play_arrow" at bounding box center [257, 128] width 11 height 11
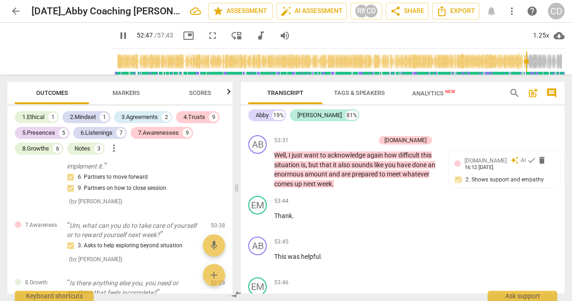
scroll to position [12648, 0]
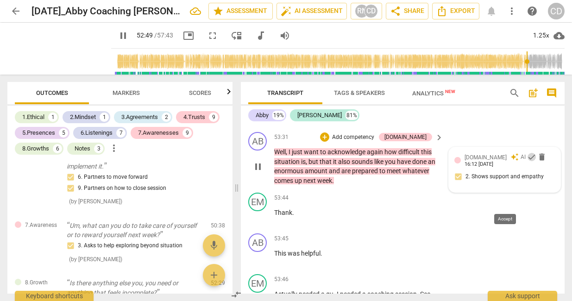
click at [527, 162] on span "check" at bounding box center [531, 156] width 9 height 9
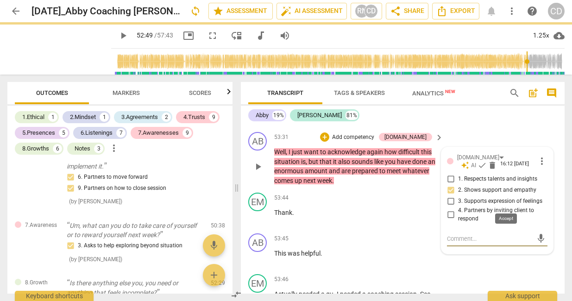
click at [487, 170] on span "check" at bounding box center [481, 165] width 9 height 9
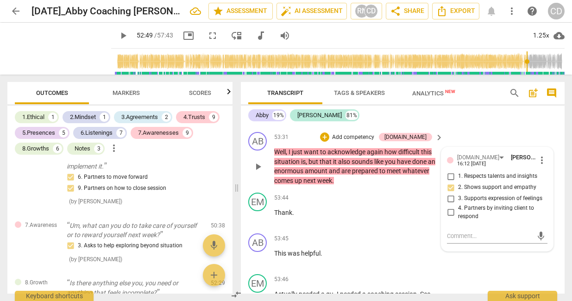
click at [375, 142] on p "Add competency" at bounding box center [353, 137] width 44 height 8
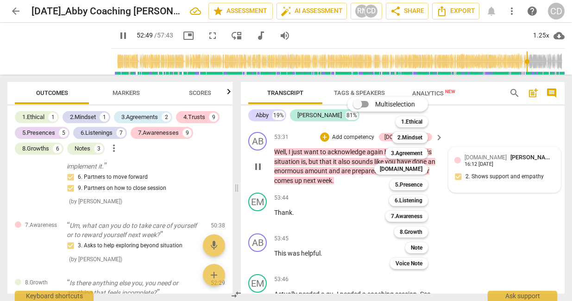
scroll to position [12465, 0]
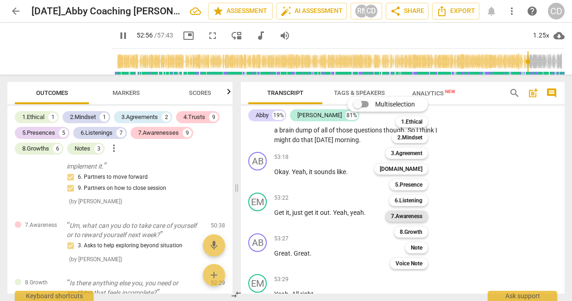
click at [415, 220] on b "7.Awareness" at bounding box center [406, 216] width 31 height 11
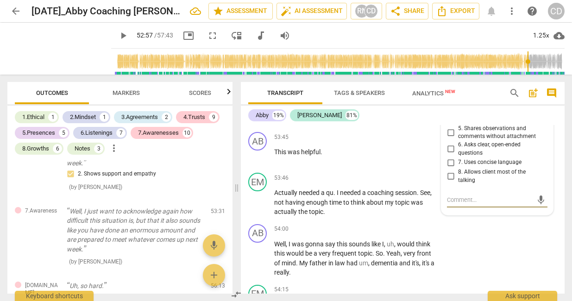
scroll to position [12757, 0]
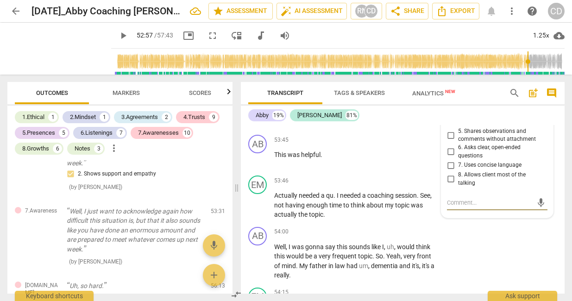
click at [451, 141] on input "5. Shares observations and comments without attachment" at bounding box center [450, 135] width 15 height 11
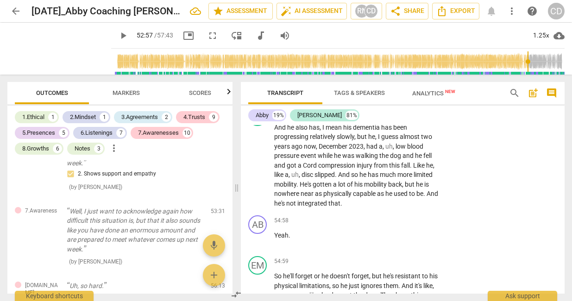
scroll to position [13033, 0]
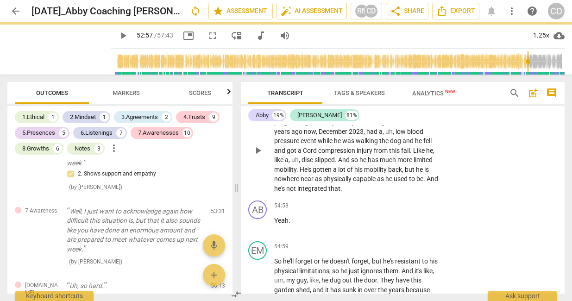
click at [473, 197] on div "EM play_arrow pause 54:19 + Add competency keyboard_arrow_right And he also has…" at bounding box center [403, 143] width 324 height 108
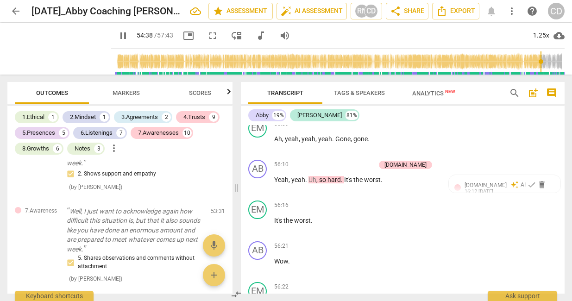
scroll to position [13534, 0]
click at [537, 189] on span "delete" at bounding box center [541, 184] width 9 height 9
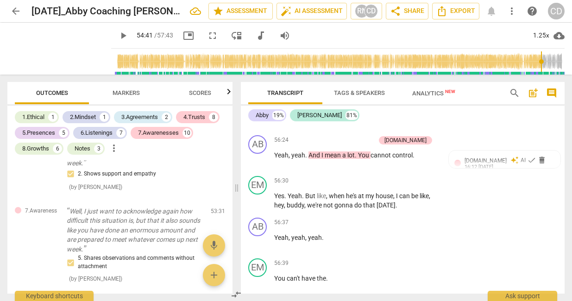
scroll to position [13711, 0]
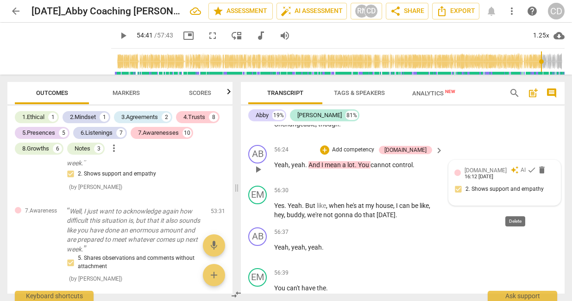
click at [537, 175] on span "delete" at bounding box center [541, 169] width 9 height 9
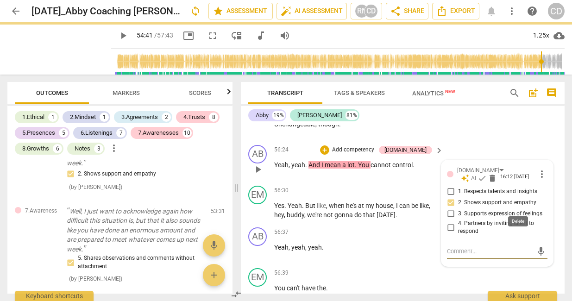
click at [497, 183] on span "delete" at bounding box center [492, 178] width 9 height 9
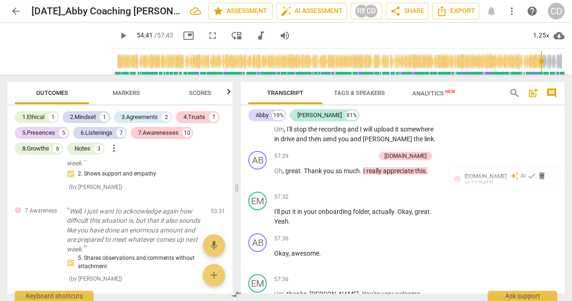
scroll to position [14141, 0]
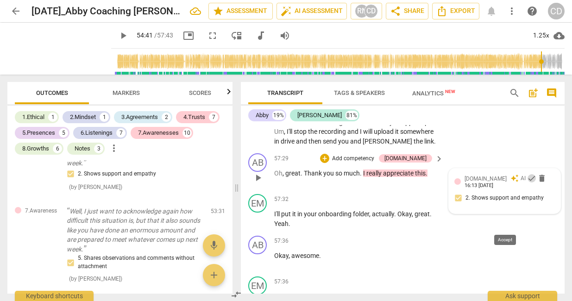
click at [527, 183] on span "check" at bounding box center [531, 178] width 9 height 9
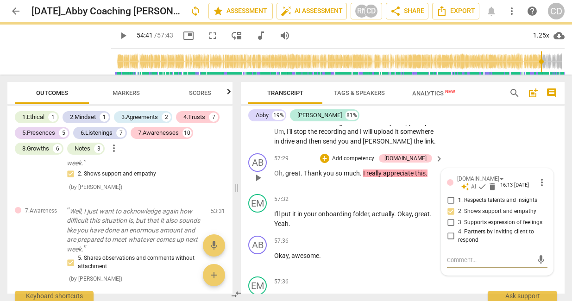
scroll to position [14240, 0]
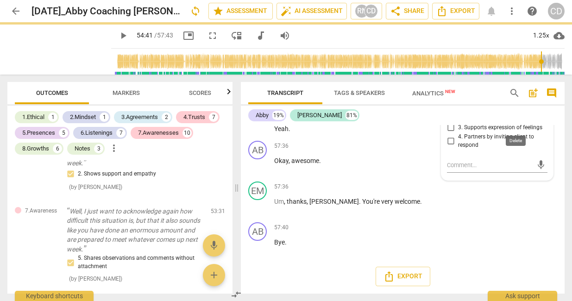
click at [497, 96] on span "delete" at bounding box center [492, 91] width 9 height 9
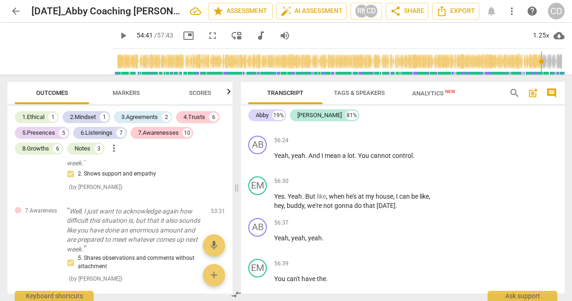
scroll to position [13712, 0]
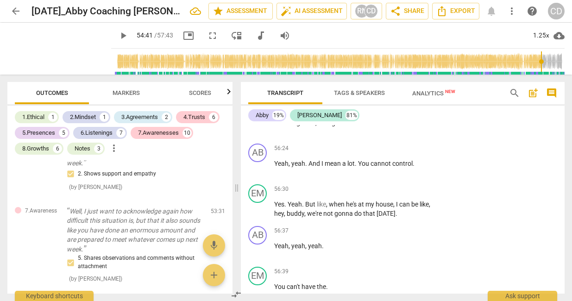
click at [205, 94] on span "Scores" at bounding box center [200, 92] width 22 height 7
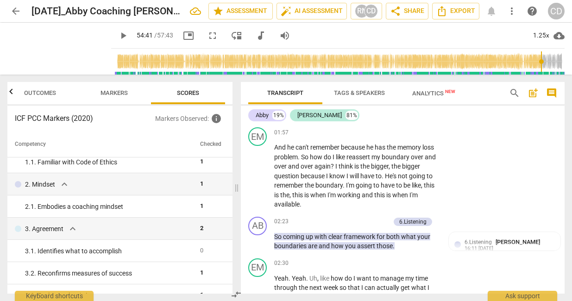
scroll to position [541, 0]
click at [436, 221] on span "keyboard_arrow_right" at bounding box center [438, 222] width 11 height 11
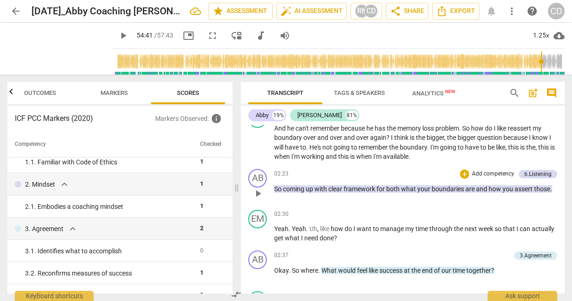
scroll to position [0, 0]
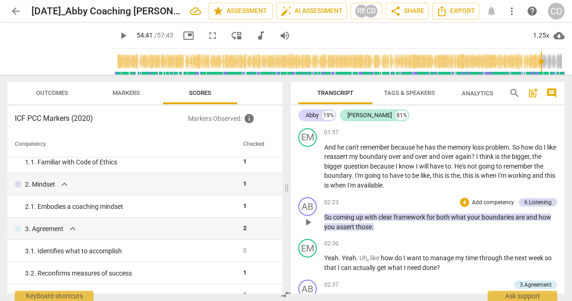
click at [487, 205] on p "Add competency" at bounding box center [493, 203] width 44 height 8
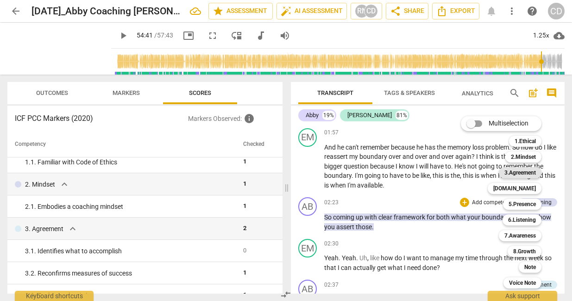
click at [530, 172] on b "3.Agreement" at bounding box center [519, 172] width 31 height 11
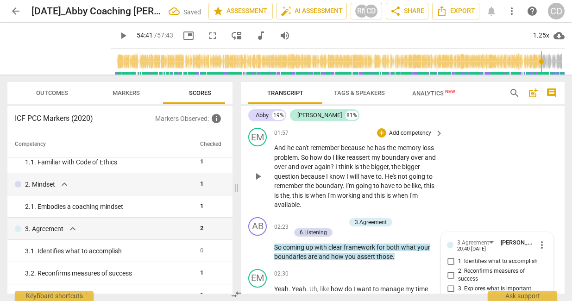
scroll to position [653, 0]
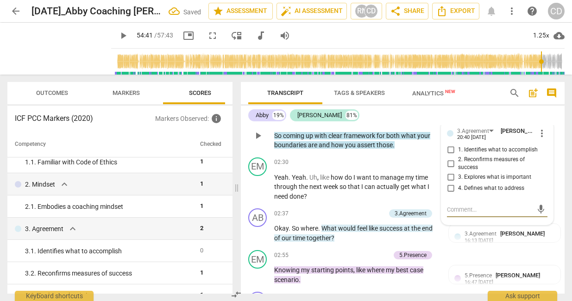
click at [501, 151] on span "1. Identifies what to accomplish" at bounding box center [498, 150] width 80 height 8
click at [458, 151] on input "1. Identifies what to accomplish" at bounding box center [450, 149] width 15 height 11
click at [367, 213] on p "Add competency" at bounding box center [363, 214] width 44 height 8
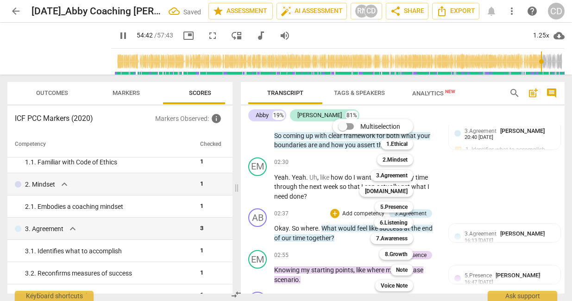
scroll to position [13101, 0]
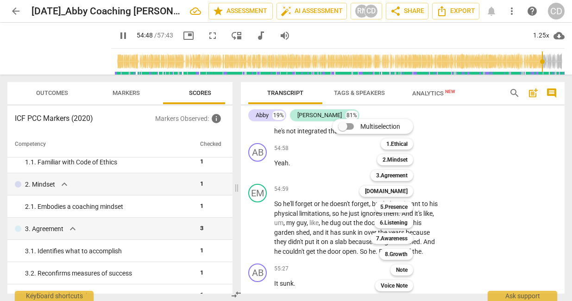
drag, startPoint x: 232, startPoint y: 157, endPoint x: 232, endPoint y: 187, distance: 29.7
click at [232, 186] on div at bounding box center [286, 150] width 572 height 301
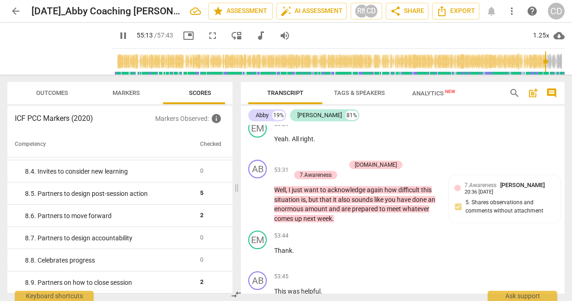
scroll to position [12696, 0]
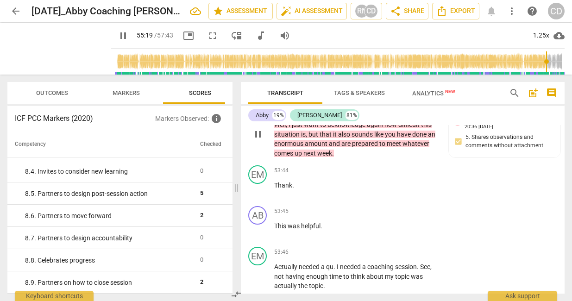
click at [439, 111] on span "keyboard_arrow_right" at bounding box center [438, 105] width 11 height 11
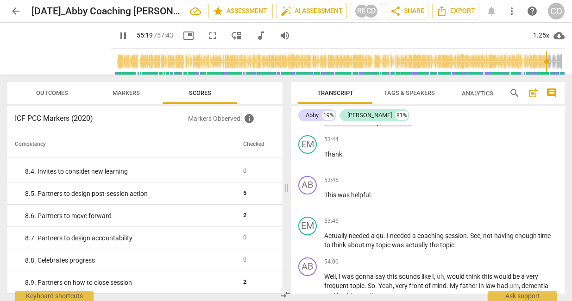
scroll to position [909, 0]
click at [450, 94] on p "Add competency" at bounding box center [431, 89] width 44 height 8
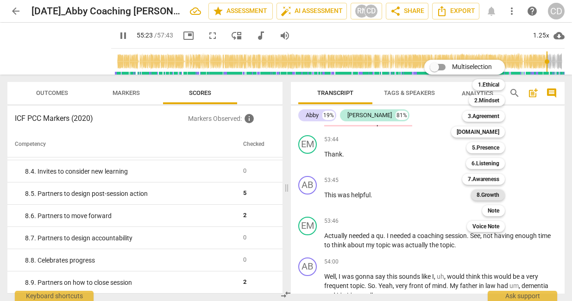
click at [494, 196] on b "8.Growth" at bounding box center [488, 194] width 23 height 11
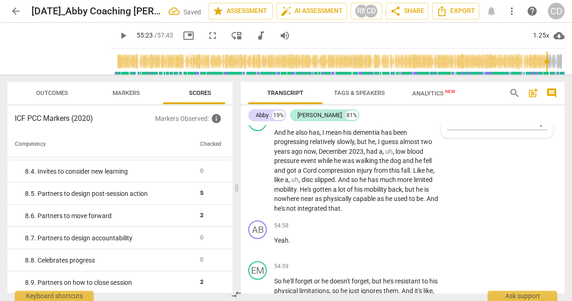
scroll to position [13026, 0]
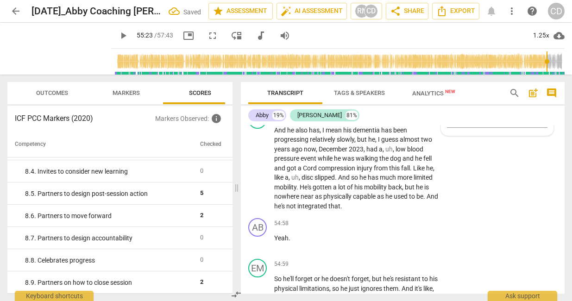
click at [451, 88] on input "8. Celebrates progress" at bounding box center [450, 82] width 15 height 11
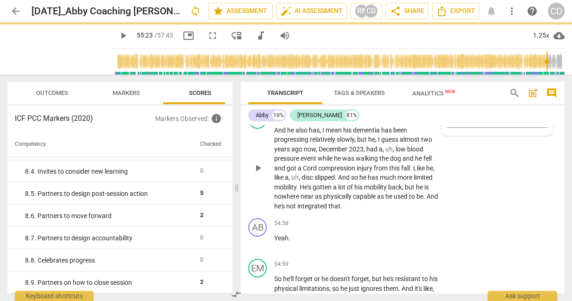
click at [469, 203] on div "EM play_arrow pause 54:19 + Add competency keyboard_arrow_right And he also has…" at bounding box center [403, 161] width 324 height 108
